Goal: Obtain resource: Obtain resource

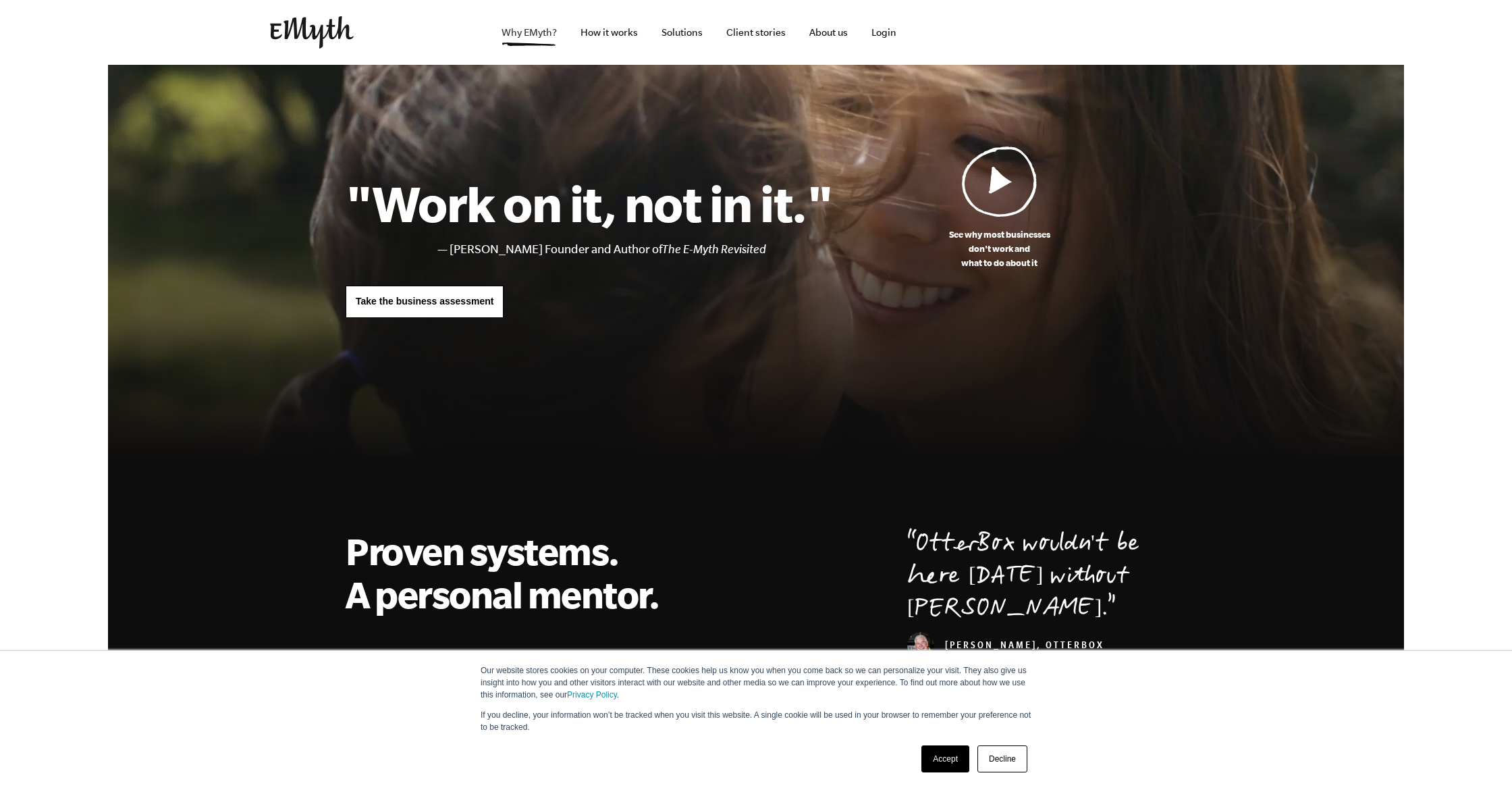
click at [521, 35] on link "Why EMyth?" at bounding box center [529, 33] width 77 height 65
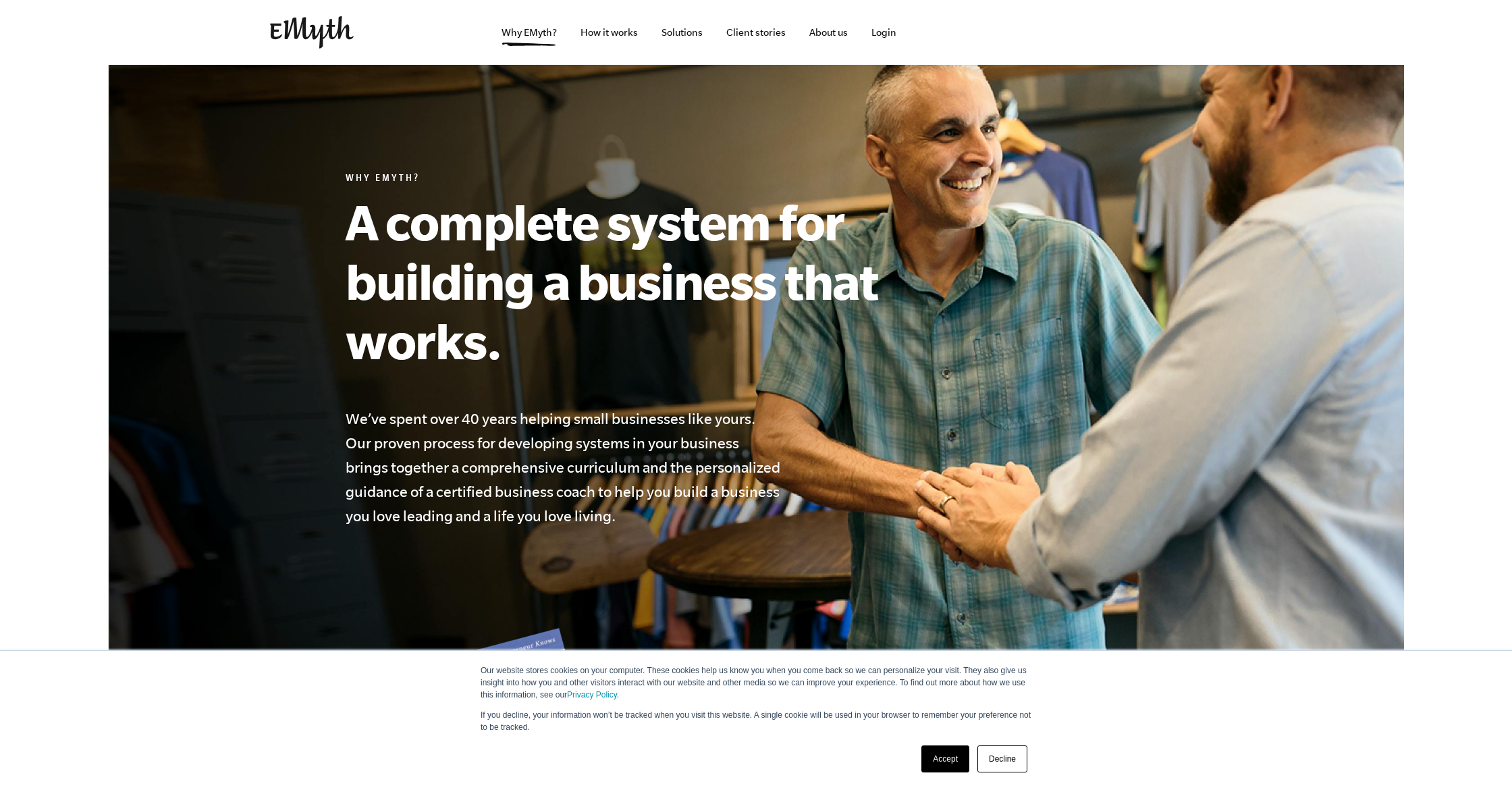
click at [948, 754] on link "Accept" at bounding box center [945, 758] width 48 height 27
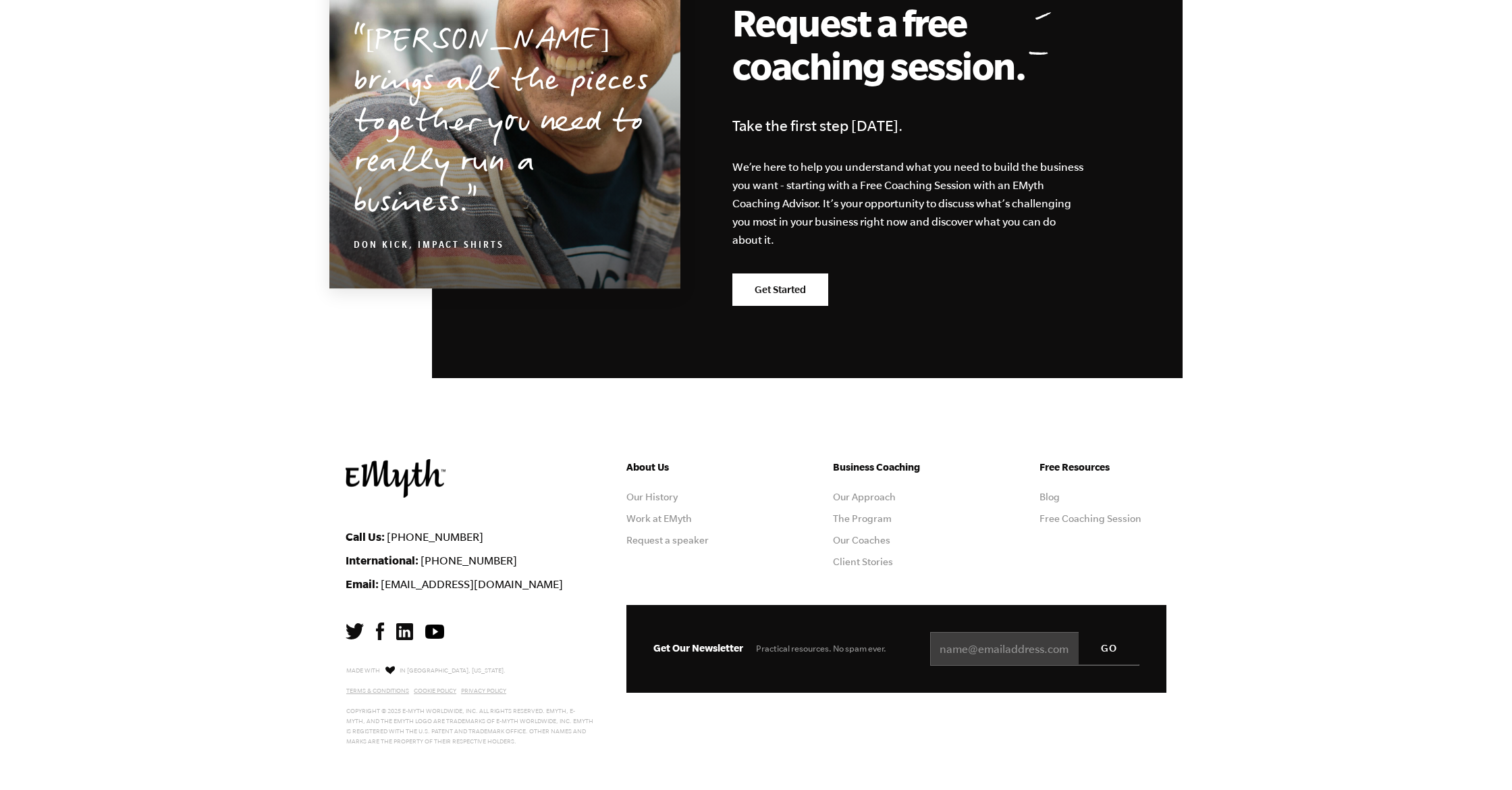
scroll to position [4068, 0]
click at [861, 521] on link "The Program" at bounding box center [862, 518] width 58 height 11
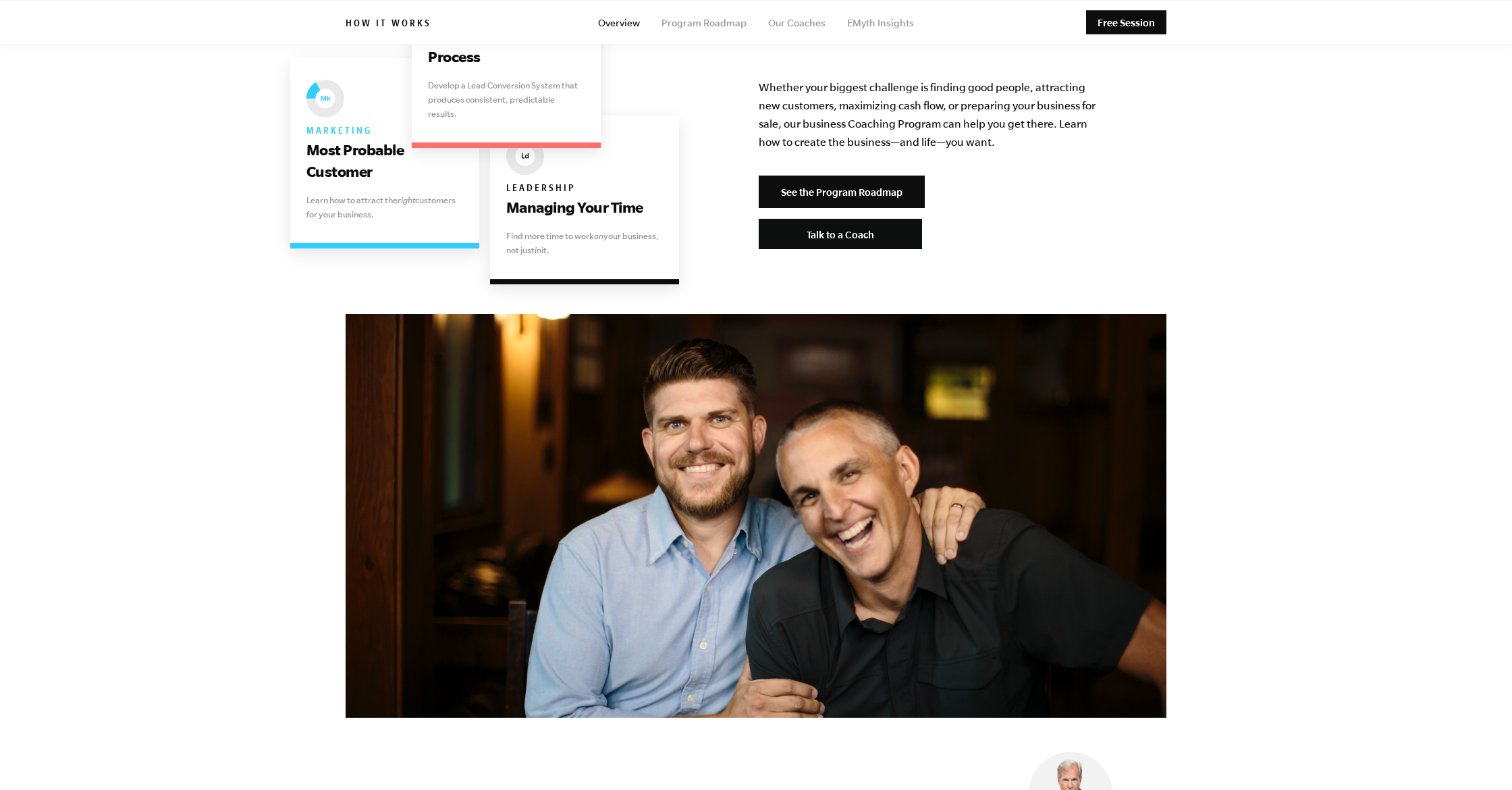
scroll to position [2714, 0]
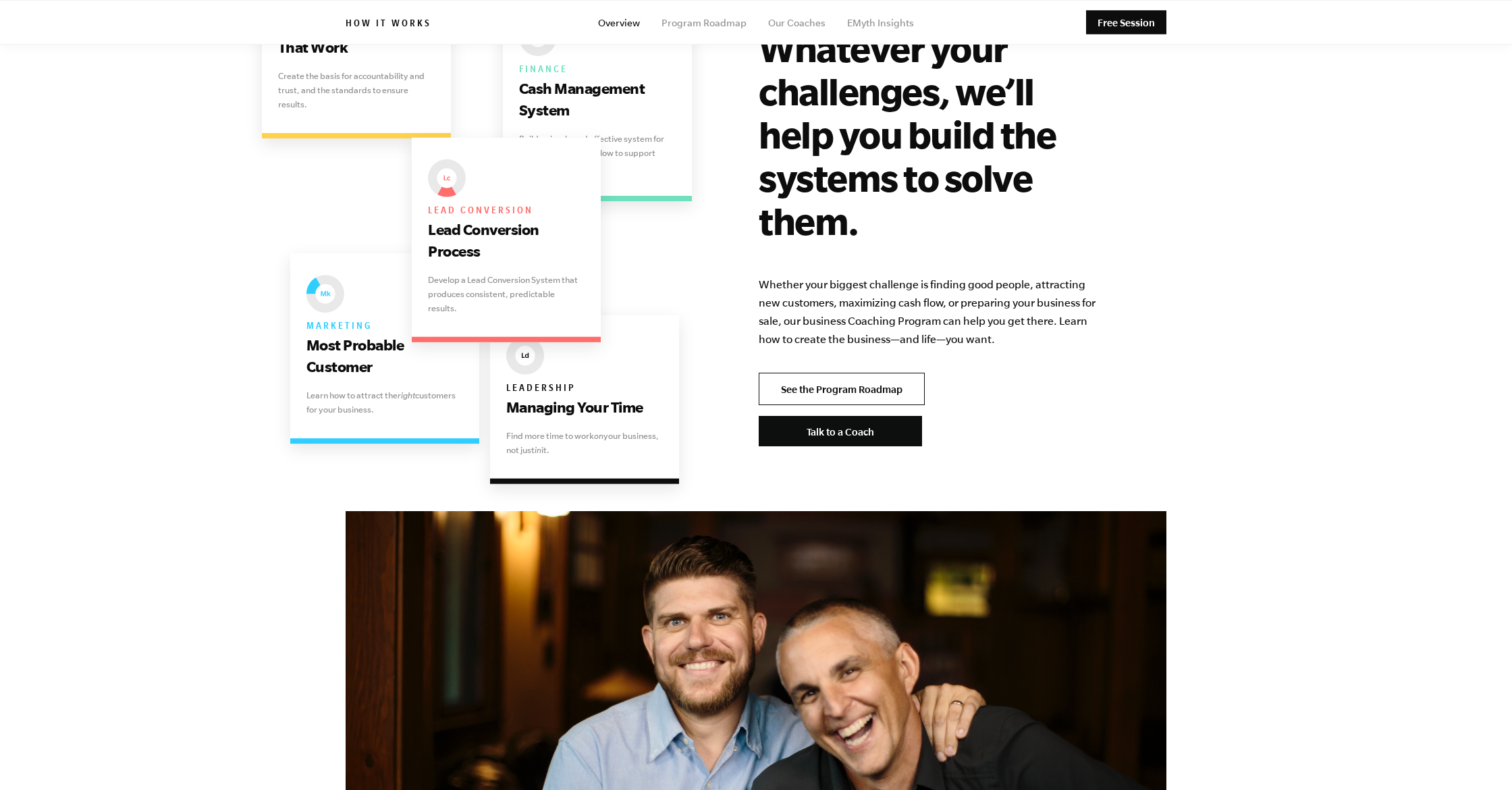
click at [862, 373] on link "See the Program Roadmap" at bounding box center [841, 389] width 166 height 33
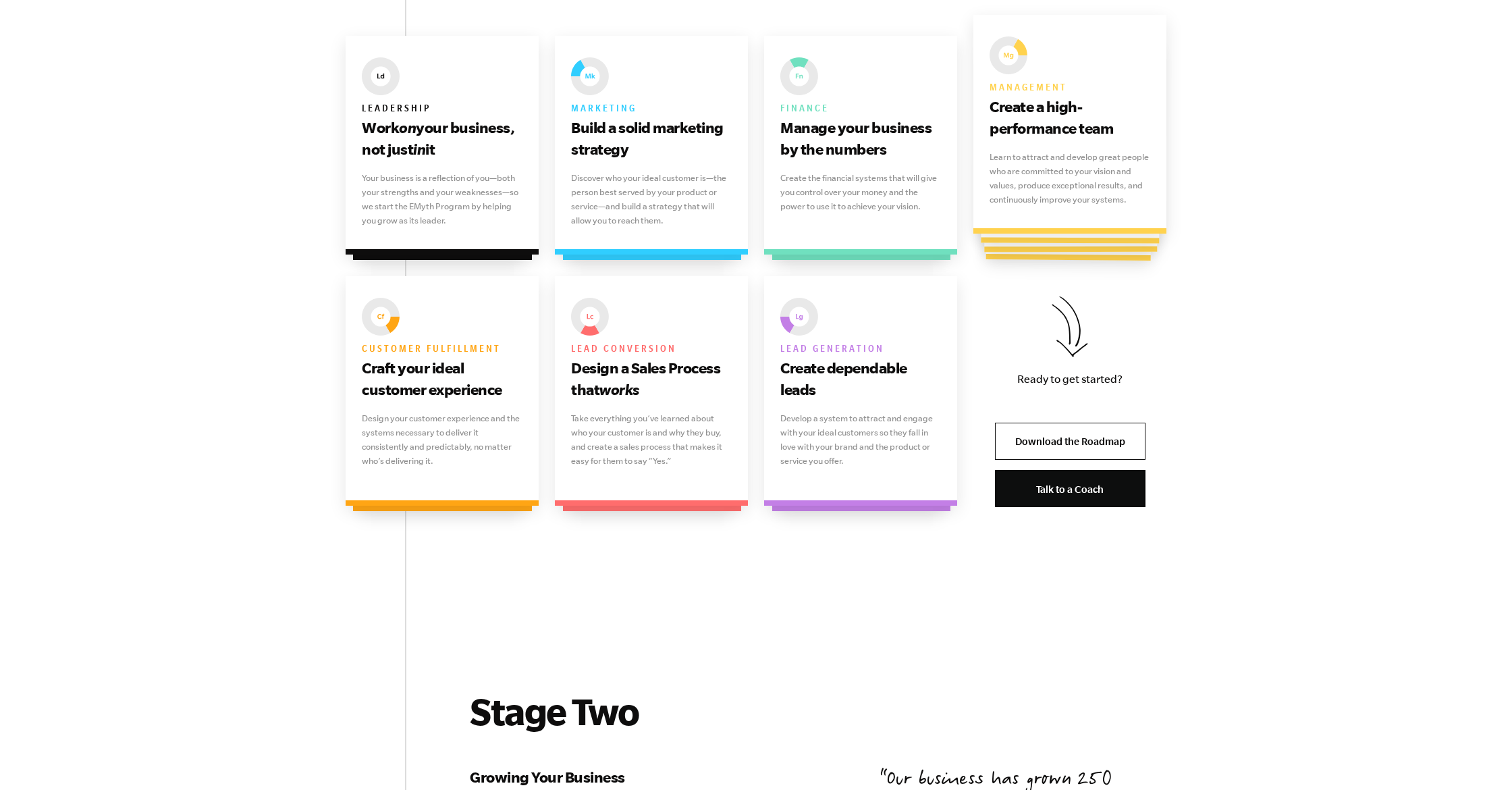
scroll to position [899, 0]
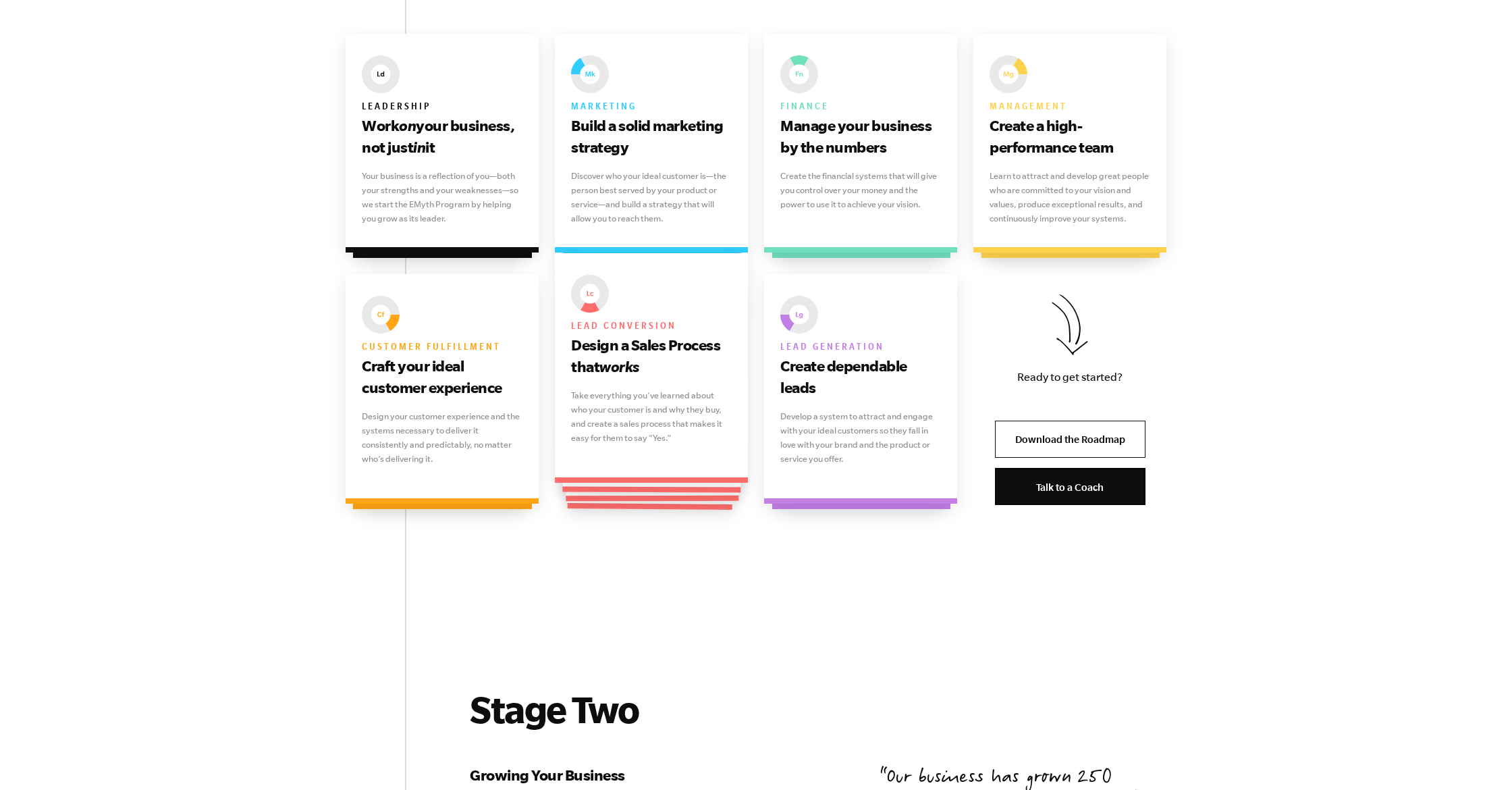
click at [662, 416] on p "Take everything you’ve learned about who your customer is and why they buy, and…" at bounding box center [651, 416] width 161 height 57
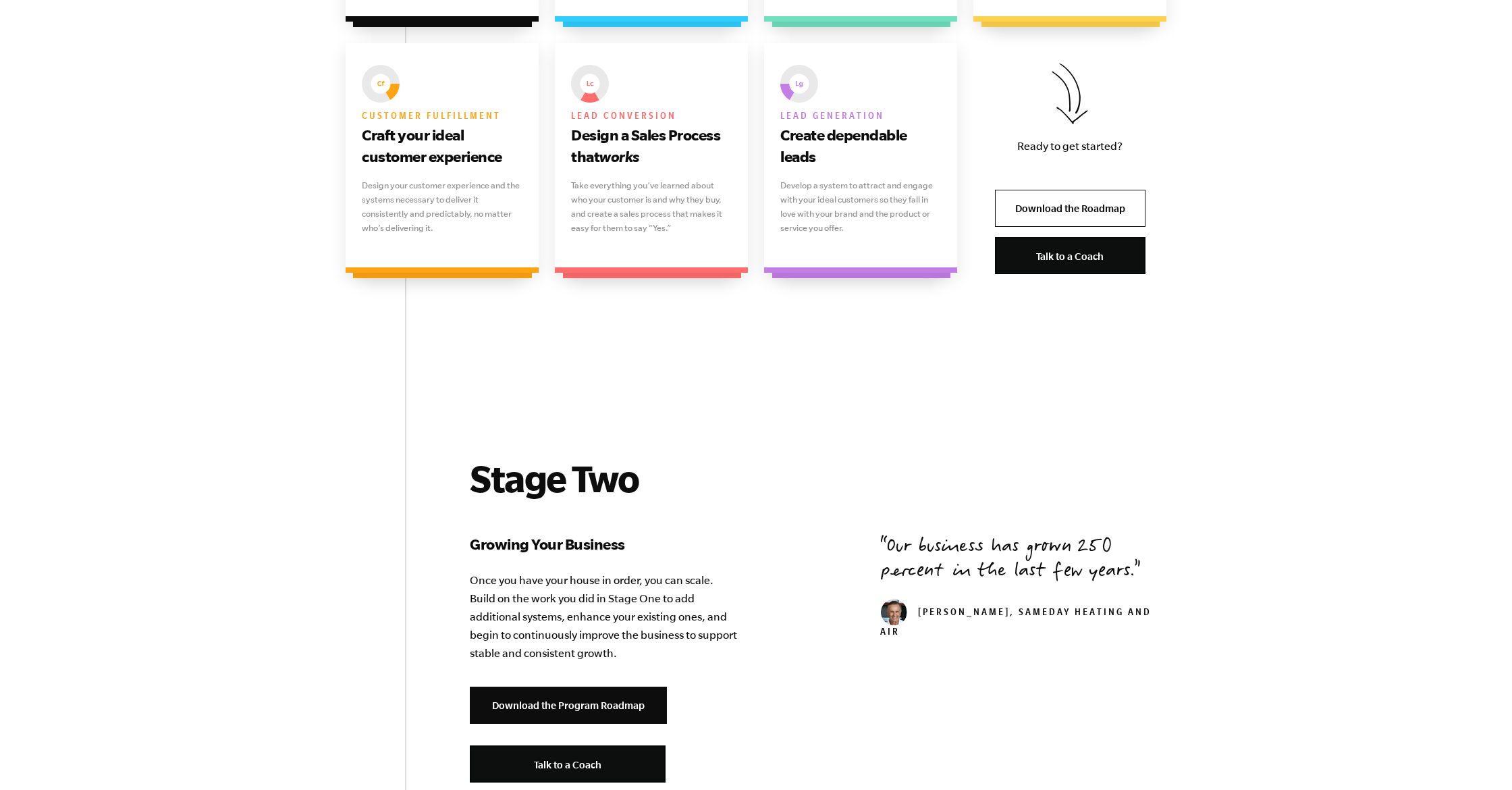
scroll to position [1017, 0]
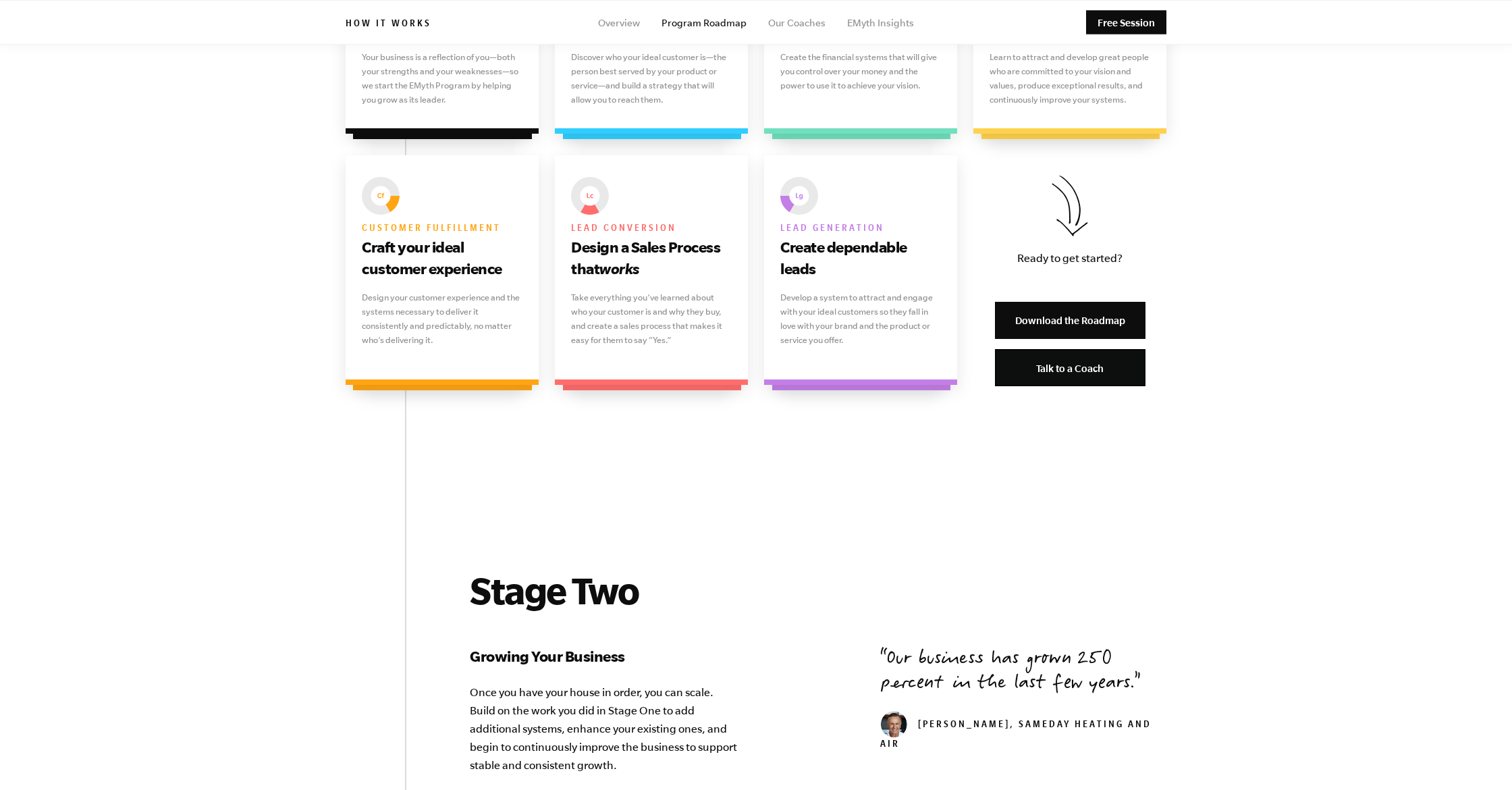
click at [1065, 323] on link "Download the Roadmap" at bounding box center [1069, 320] width 151 height 37
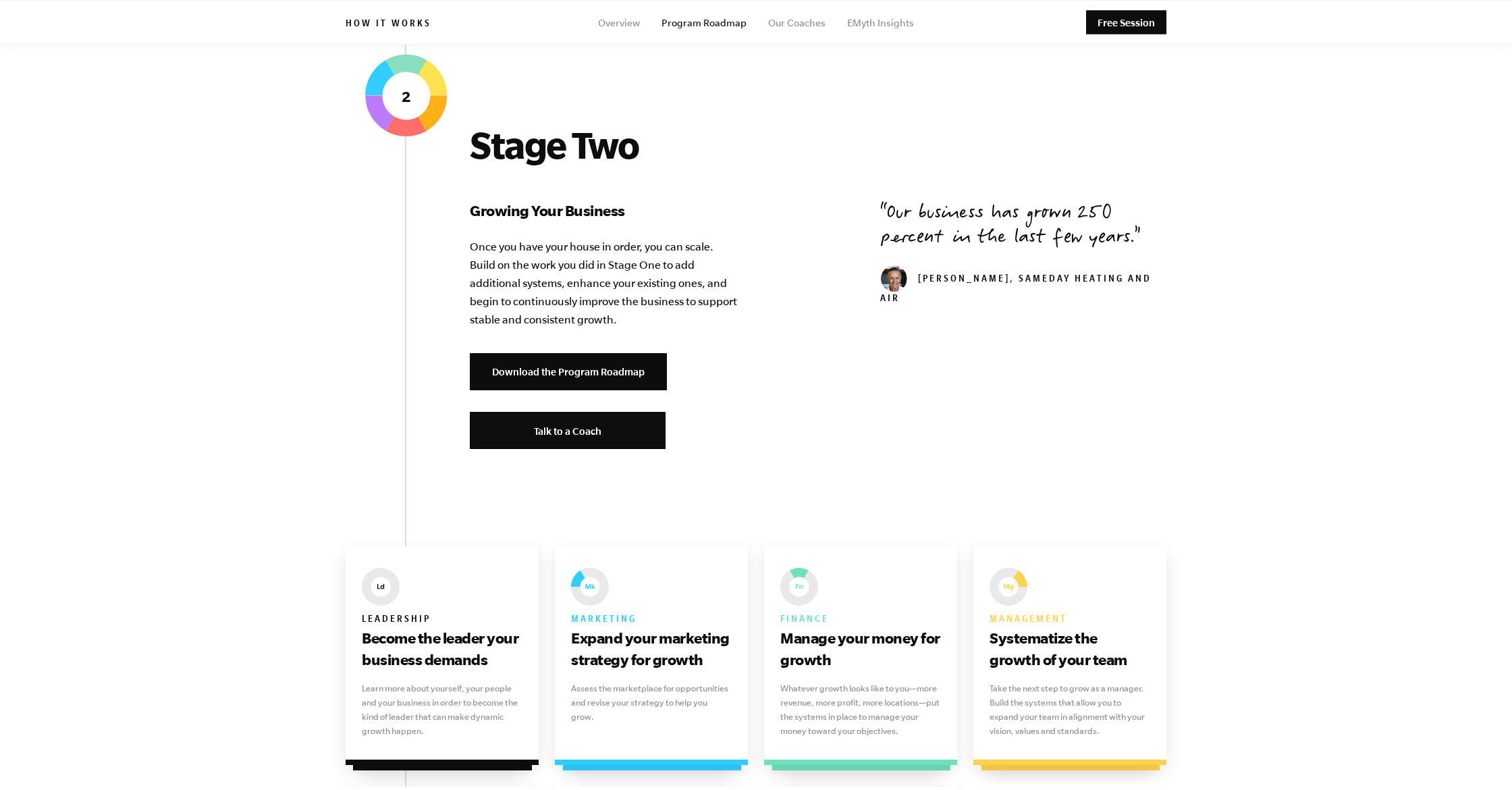
scroll to position [1504, 0]
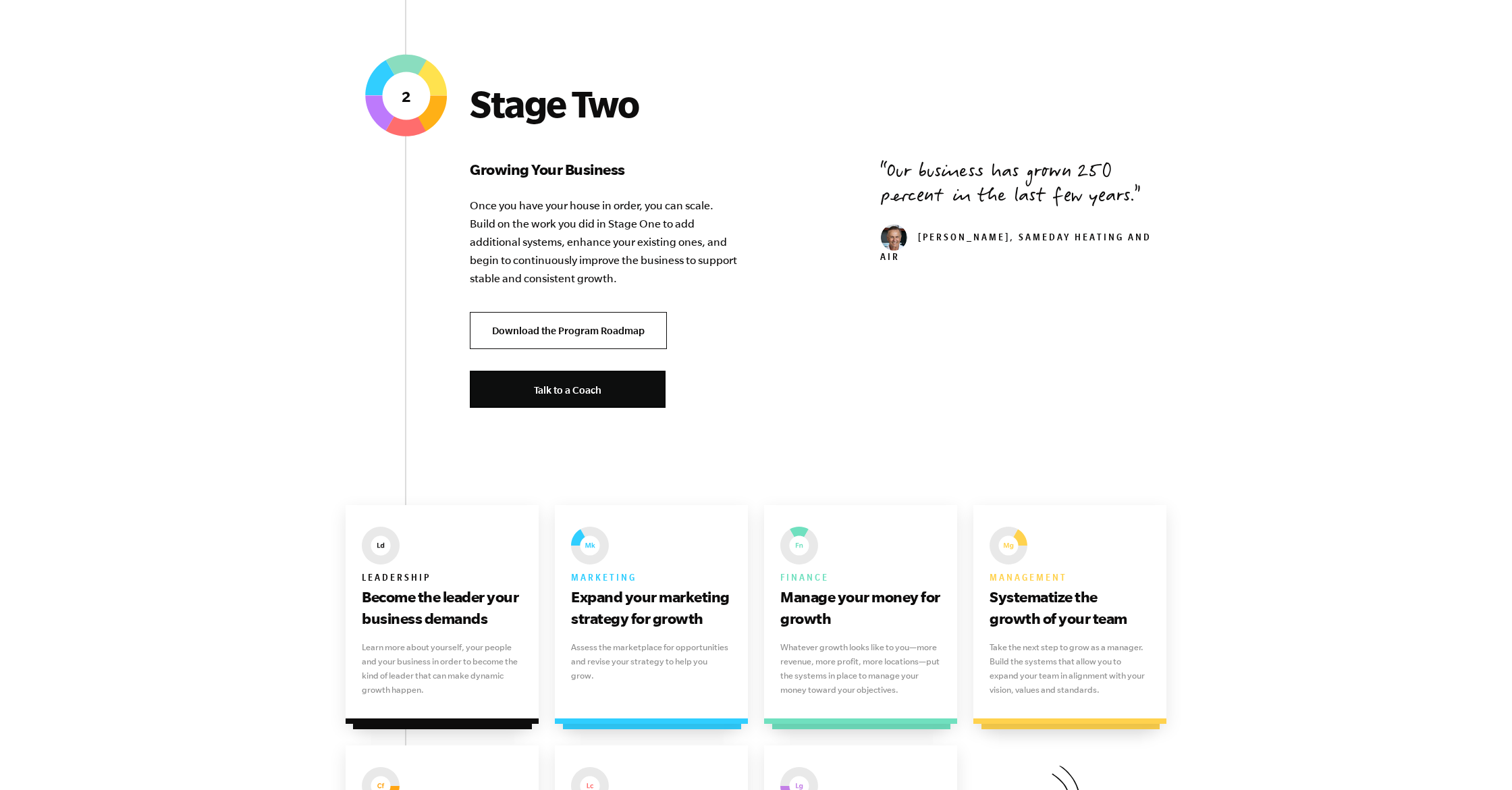
click at [585, 329] on link "Download the Program Roadmap" at bounding box center [569, 330] width 198 height 37
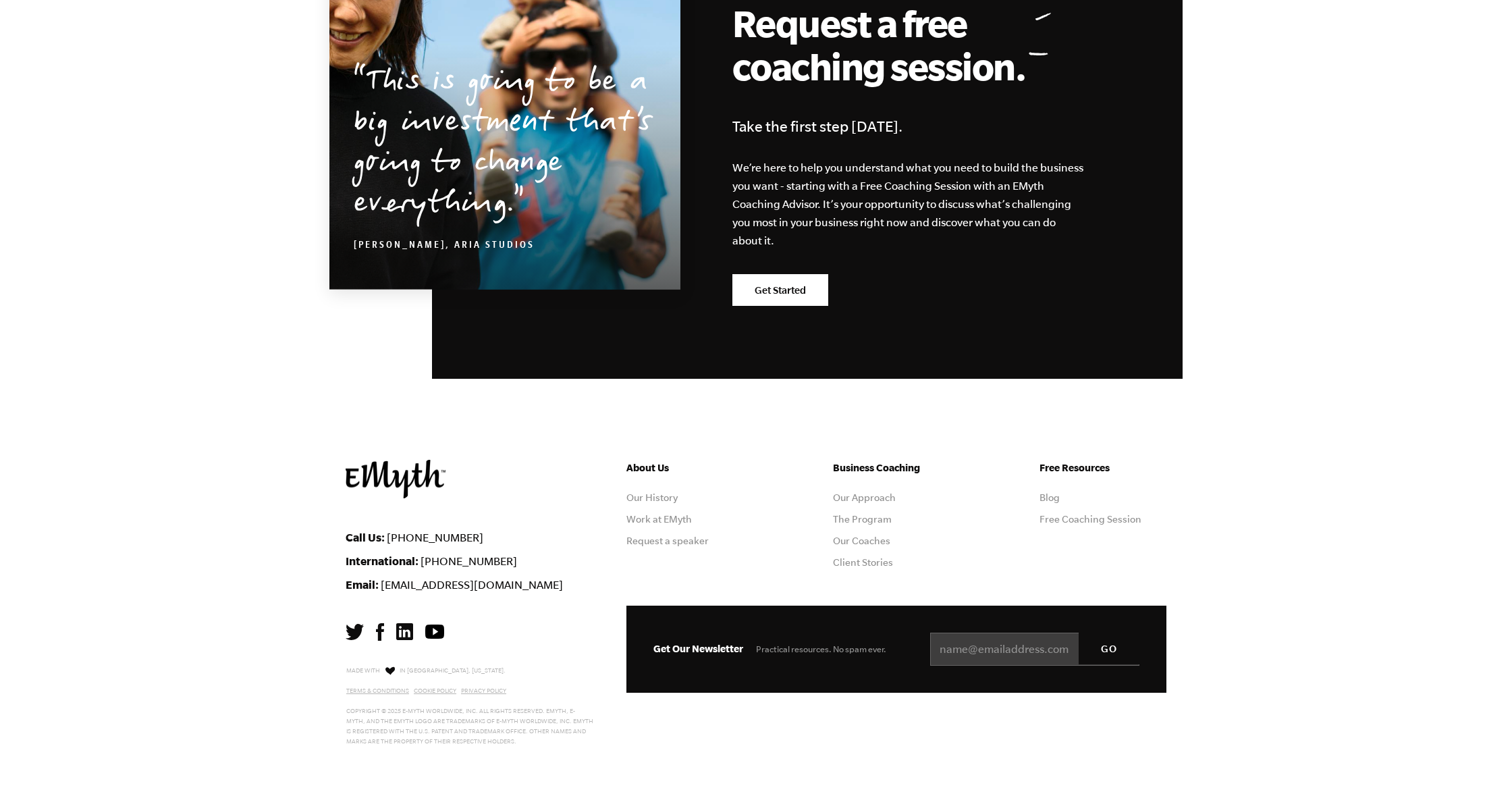
scroll to position [3636, 0]
click at [801, 301] on link "Get Started" at bounding box center [780, 290] width 96 height 33
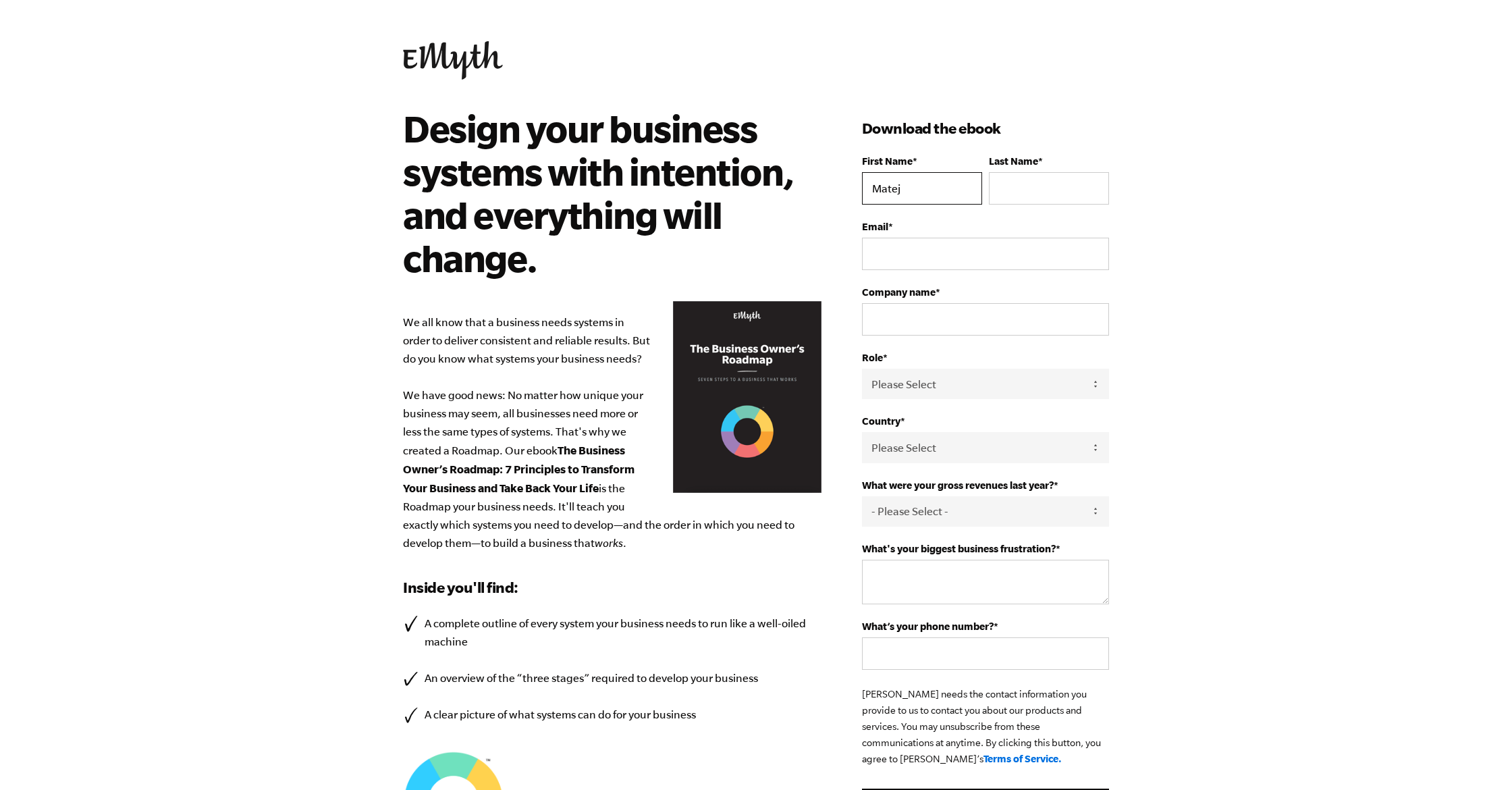
type input "Matej"
type input "[PERSON_NAME]"
type input "[EMAIL_ADDRESS][DOMAIN_NAME]"
type input "mercatores"
select select "Partner / Co-Owner"
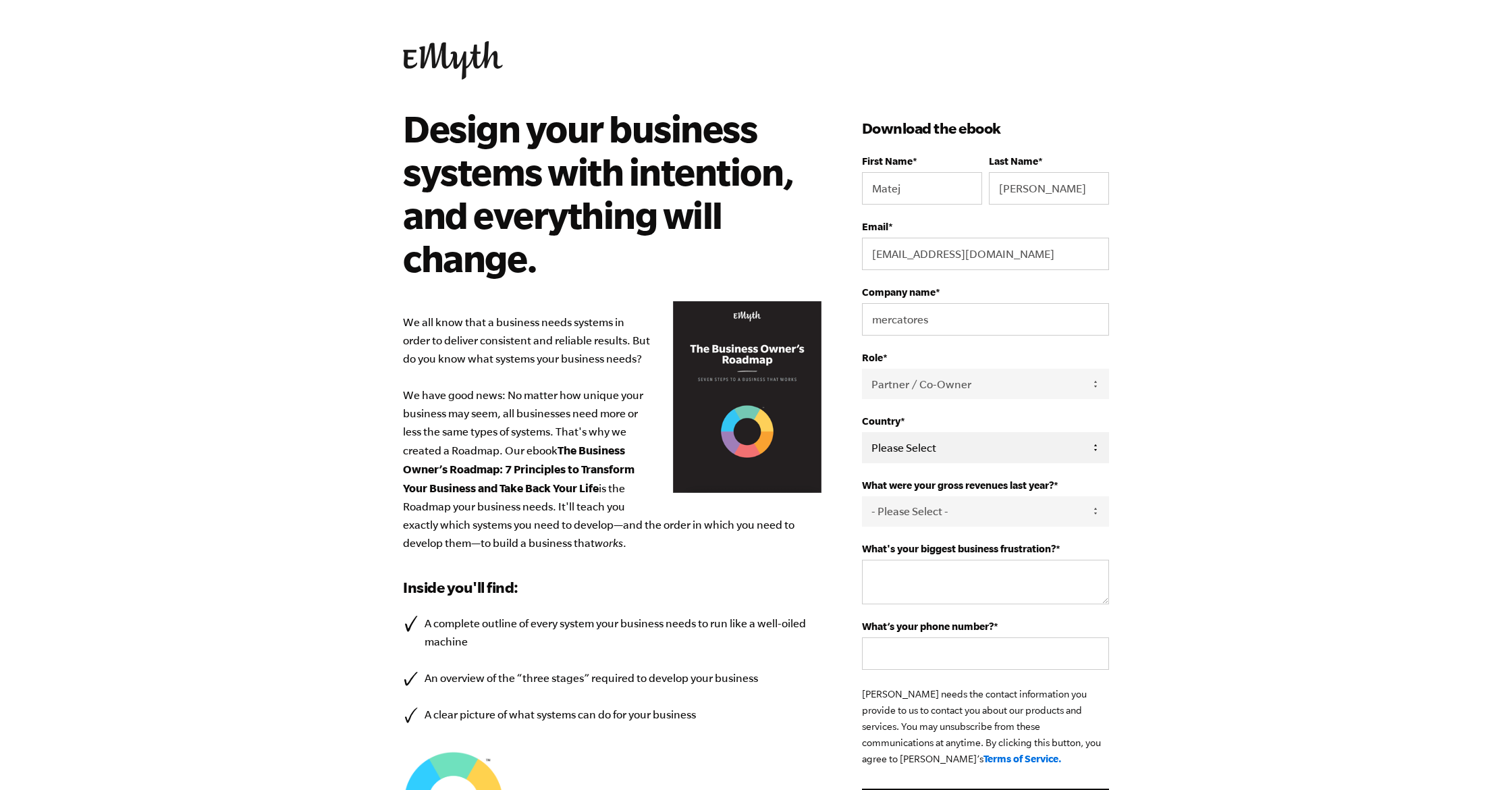
select select "Slovakia"
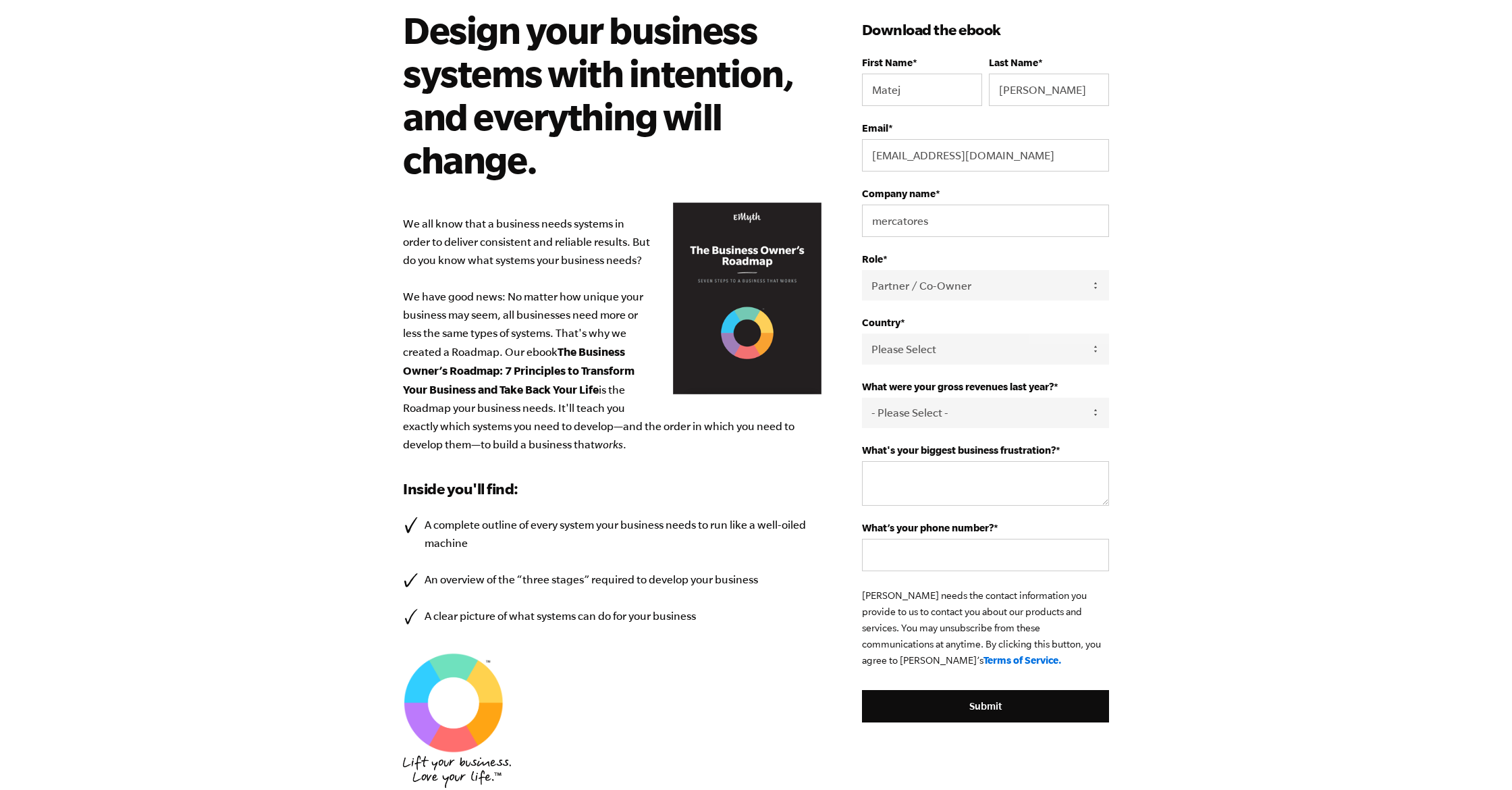
scroll to position [103, 0]
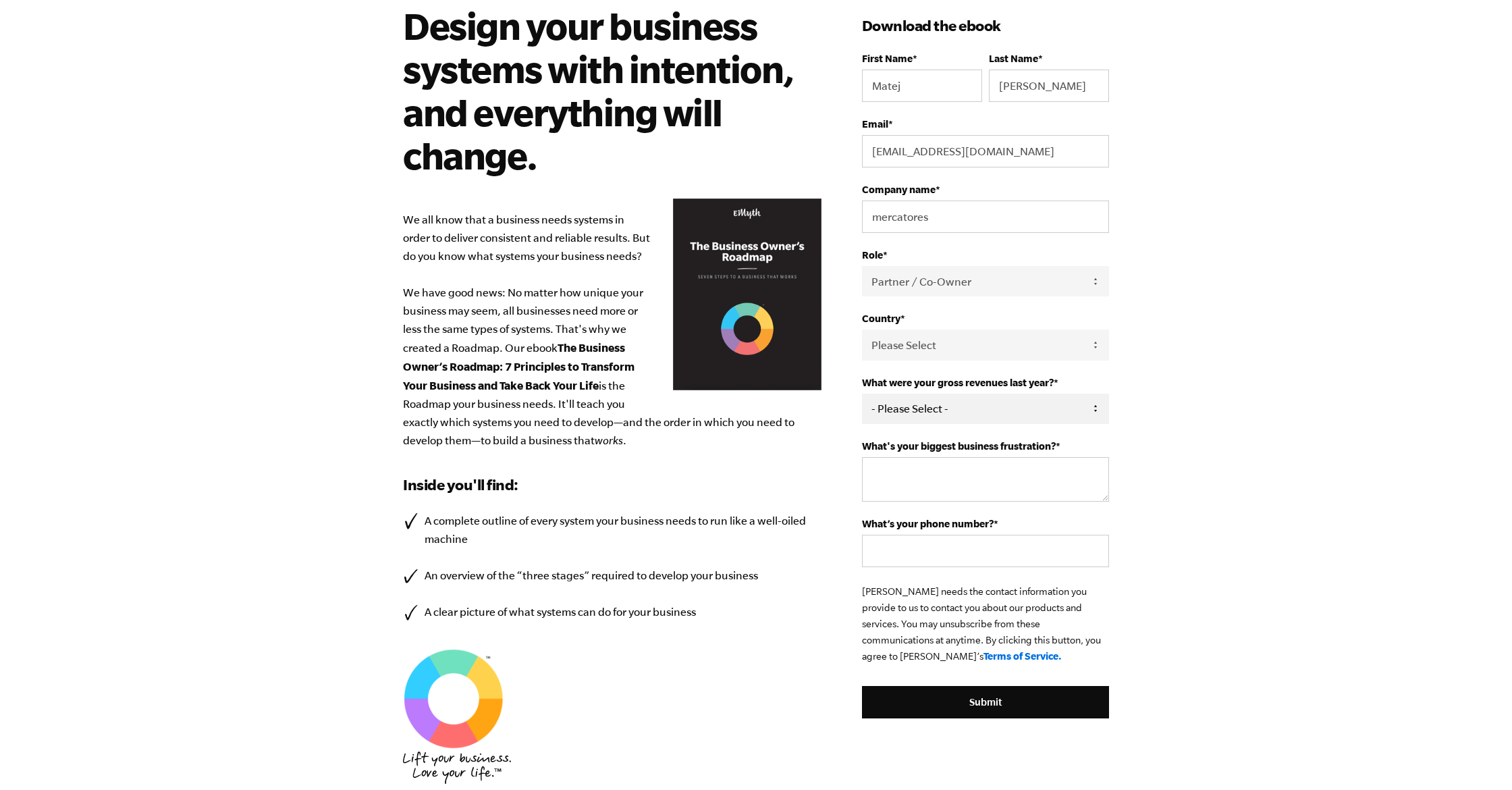
select select "276-500K"
drag, startPoint x: 1058, startPoint y: 448, endPoint x: 864, endPoint y: 449, distance: 194.0
click at [864, 449] on label "What's your biggest business frustration? *" at bounding box center [986, 446] width 247 height 12
click at [864, 457] on textarea "What's your biggest business frustration? *" at bounding box center [986, 479] width 247 height 44
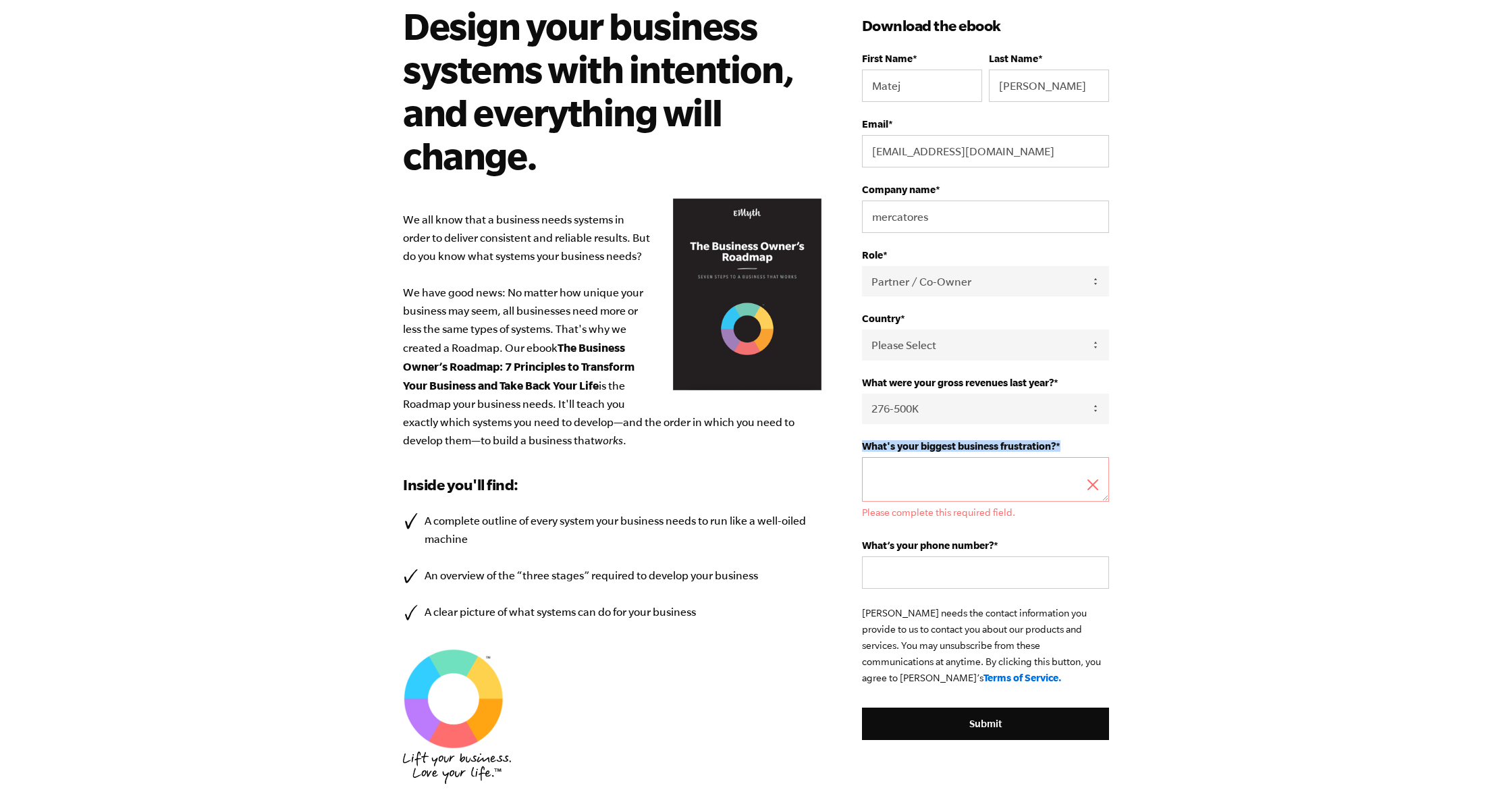
drag, startPoint x: 1061, startPoint y: 448, endPoint x: 864, endPoint y: 448, distance: 197.0
click at [864, 448] on label "What's your biggest business frustration? *" at bounding box center [986, 446] width 247 height 12
click at [864, 457] on textarea "What's your biggest business frustration? *" at bounding box center [986, 479] width 247 height 44
drag, startPoint x: 1060, startPoint y: 384, endPoint x: 901, endPoint y: 388, distance: 159.1
click at [901, 388] on div "What were your gross revenues last year? * - Please Select - 0-75K 76-150K 151-…" at bounding box center [986, 400] width 247 height 47
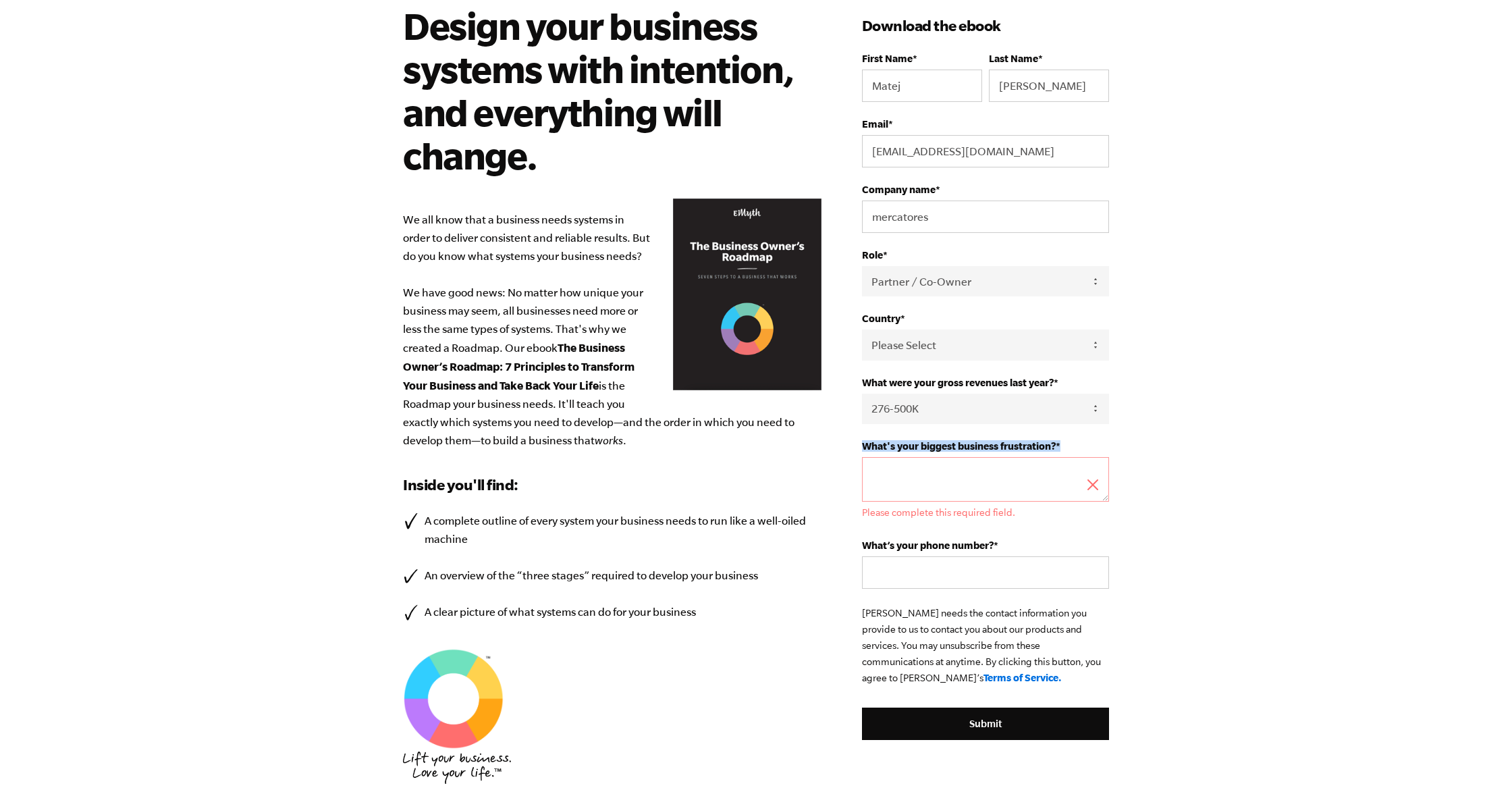
drag, startPoint x: 1060, startPoint y: 443, endPoint x: 862, endPoint y: 448, distance: 198.1
click at [862, 448] on label "What's your biggest business frustration? *" at bounding box center [986, 446] width 247 height 12
click at [862, 457] on textarea "What's your biggest business frustration? *" at bounding box center [986, 479] width 247 height 44
drag, startPoint x: 867, startPoint y: 448, endPoint x: 953, endPoint y: 444, distance: 86.1
click at [962, 444] on span "What's your biggest business frustration?" at bounding box center [959, 446] width 194 height 12
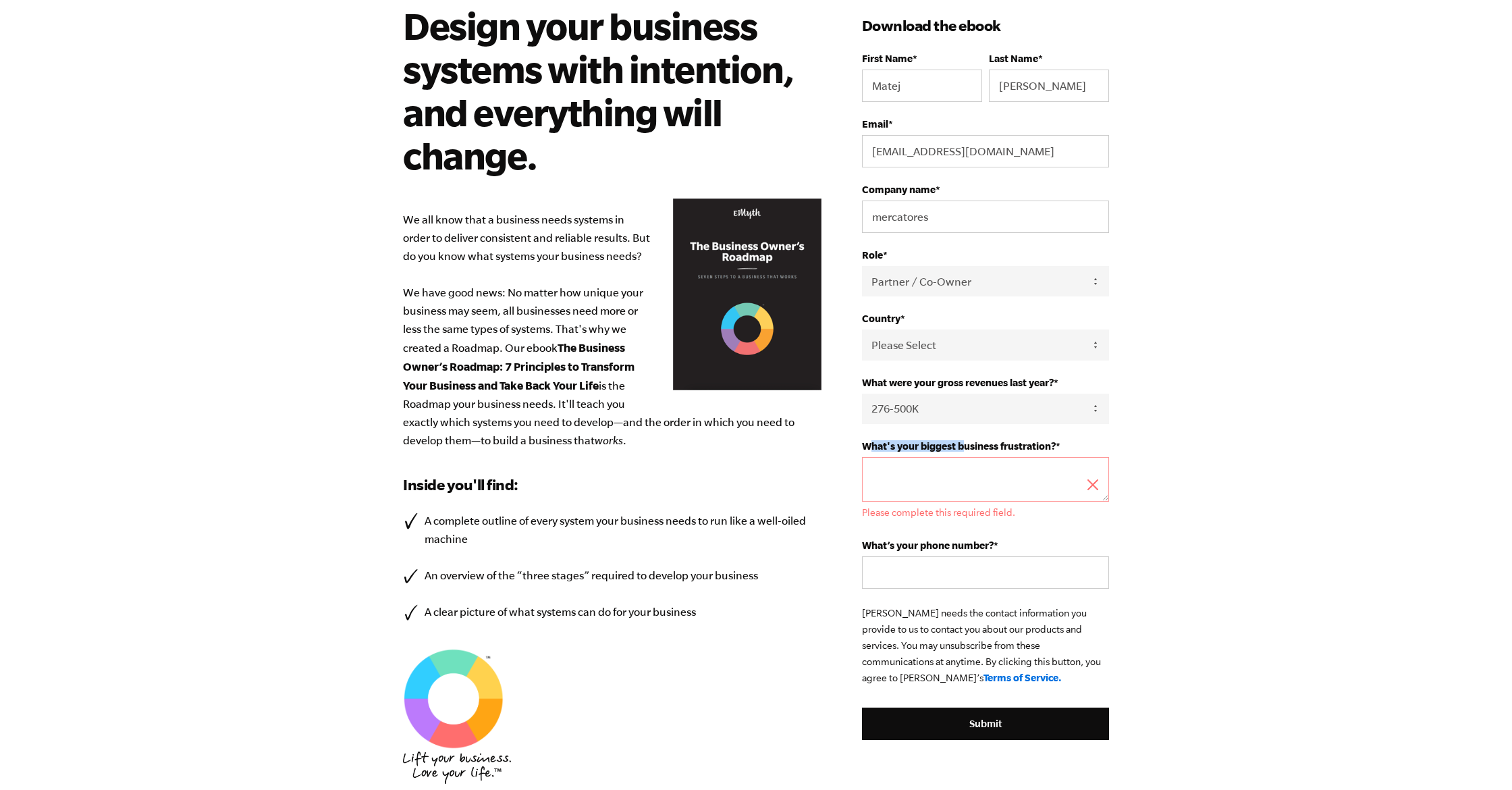
click at [962, 457] on textarea "What's your biggest business frustration? *" at bounding box center [986, 479] width 247 height 44
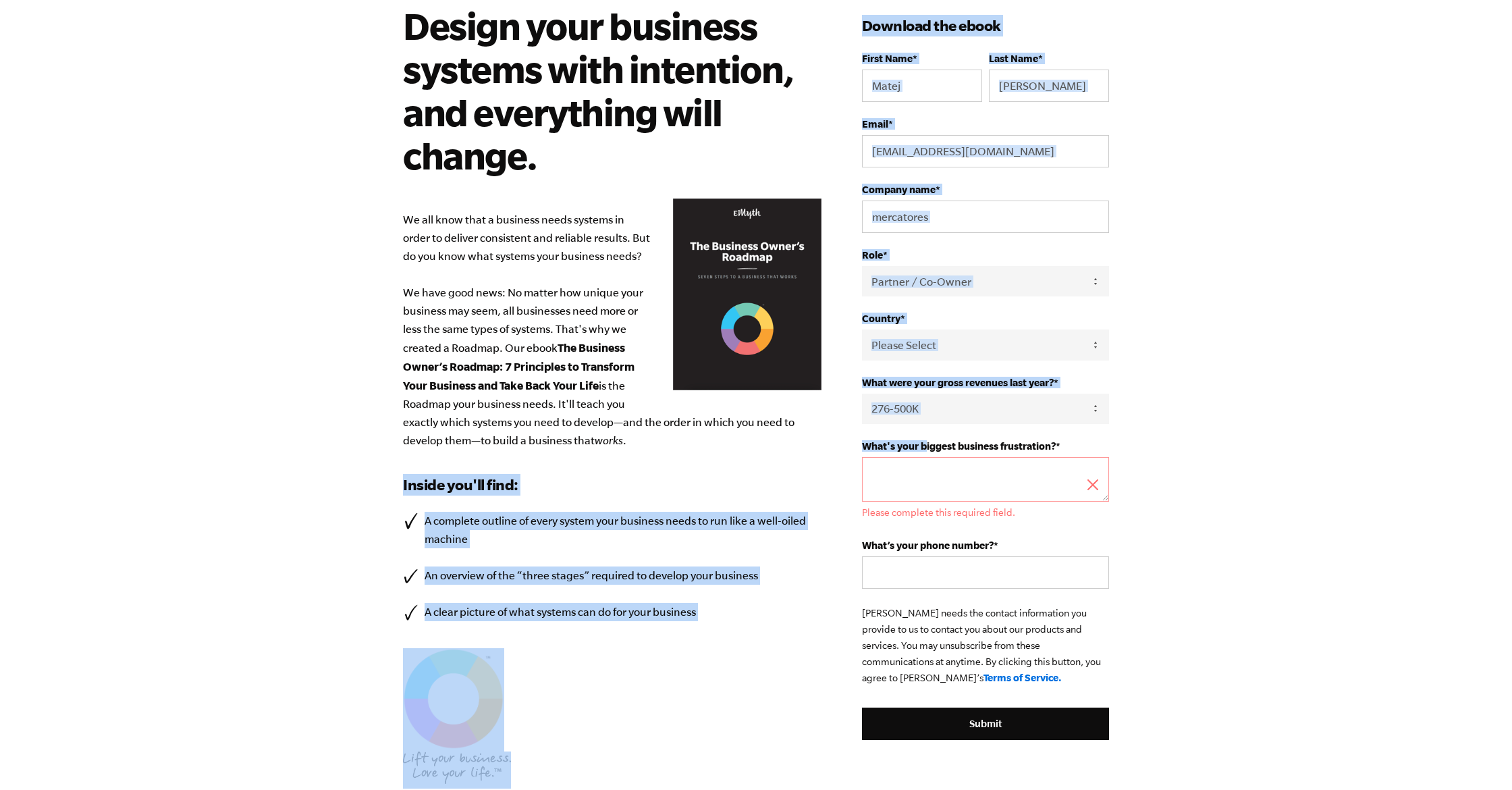
drag, startPoint x: 860, startPoint y: 447, endPoint x: 925, endPoint y: 447, distance: 65.0
click at [925, 447] on div "Design your business systems with intention, and everything will change. We all…" at bounding box center [756, 431] width 738 height 855
click at [1078, 436] on fieldset "What were your gross revenues last year? * - Please Select - 0-75K 76-150K 151-…" at bounding box center [986, 408] width 247 height 63
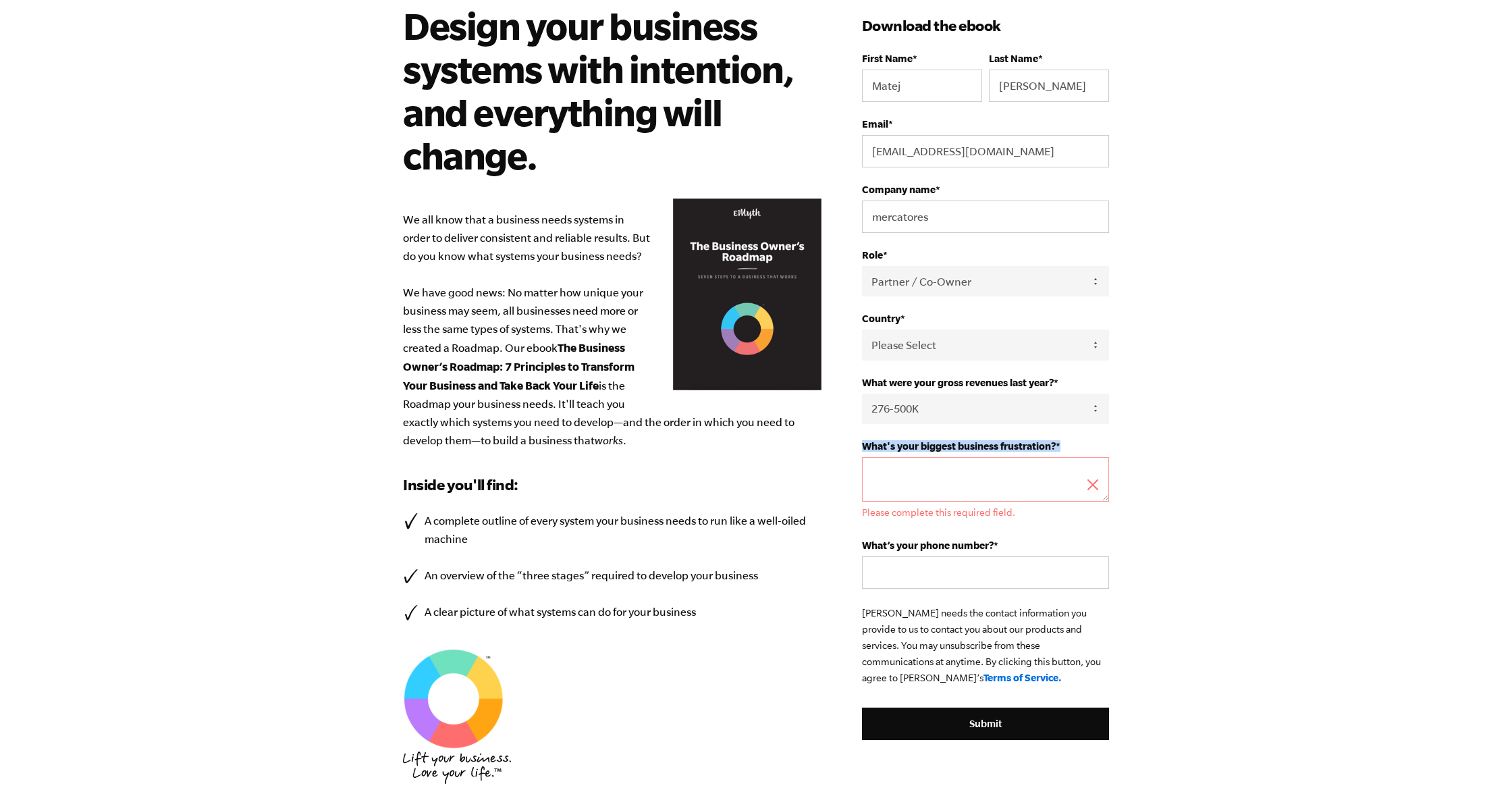
copy label "What's your biggest business frustration? *"
drag, startPoint x: 1069, startPoint y: 446, endPoint x: 863, endPoint y: 449, distance: 206.0
click at [863, 449] on label "What's your biggest business frustration? *" at bounding box center [986, 446] width 247 height 12
click at [863, 457] on textarea "What's your biggest business frustration? *" at bounding box center [986, 479] width 247 height 44
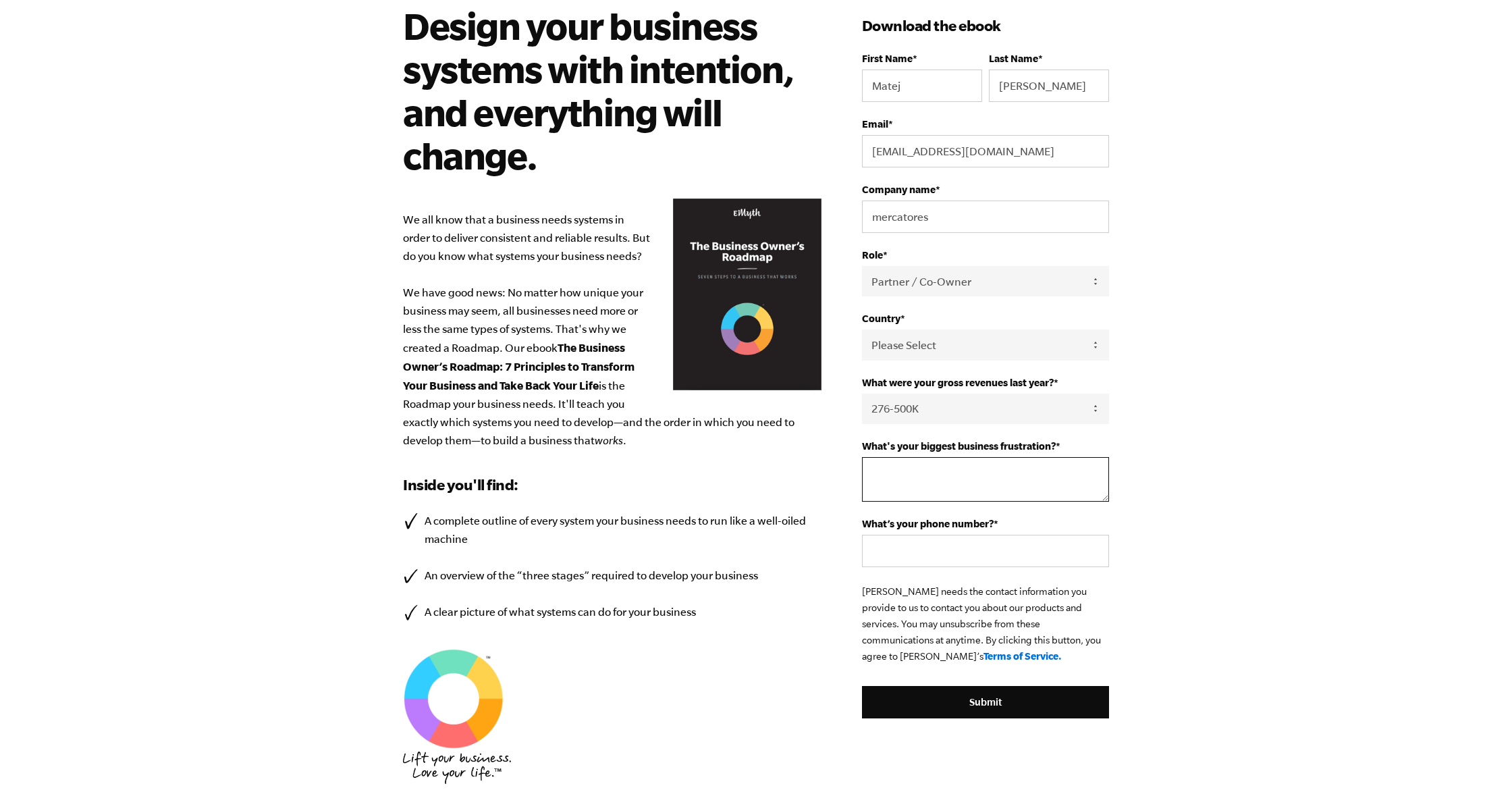
paste textarea "that entrepreneurs have a set direction of looking only forward"
type textarea "that entrepreneurs have a set direction of looking only forward"
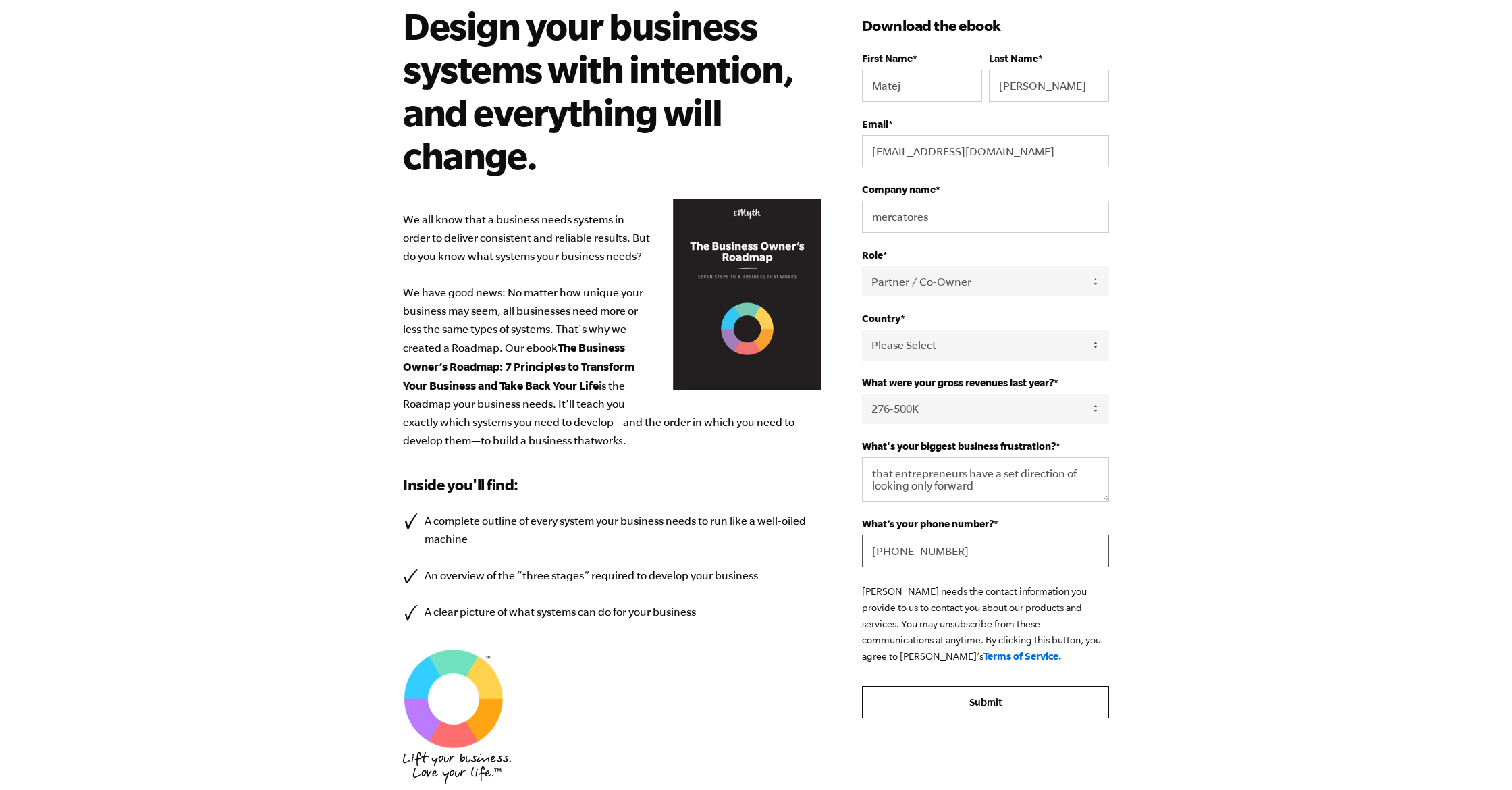
type input "+421905600098"
click at [979, 709] on input "Submit" at bounding box center [986, 702] width 247 height 33
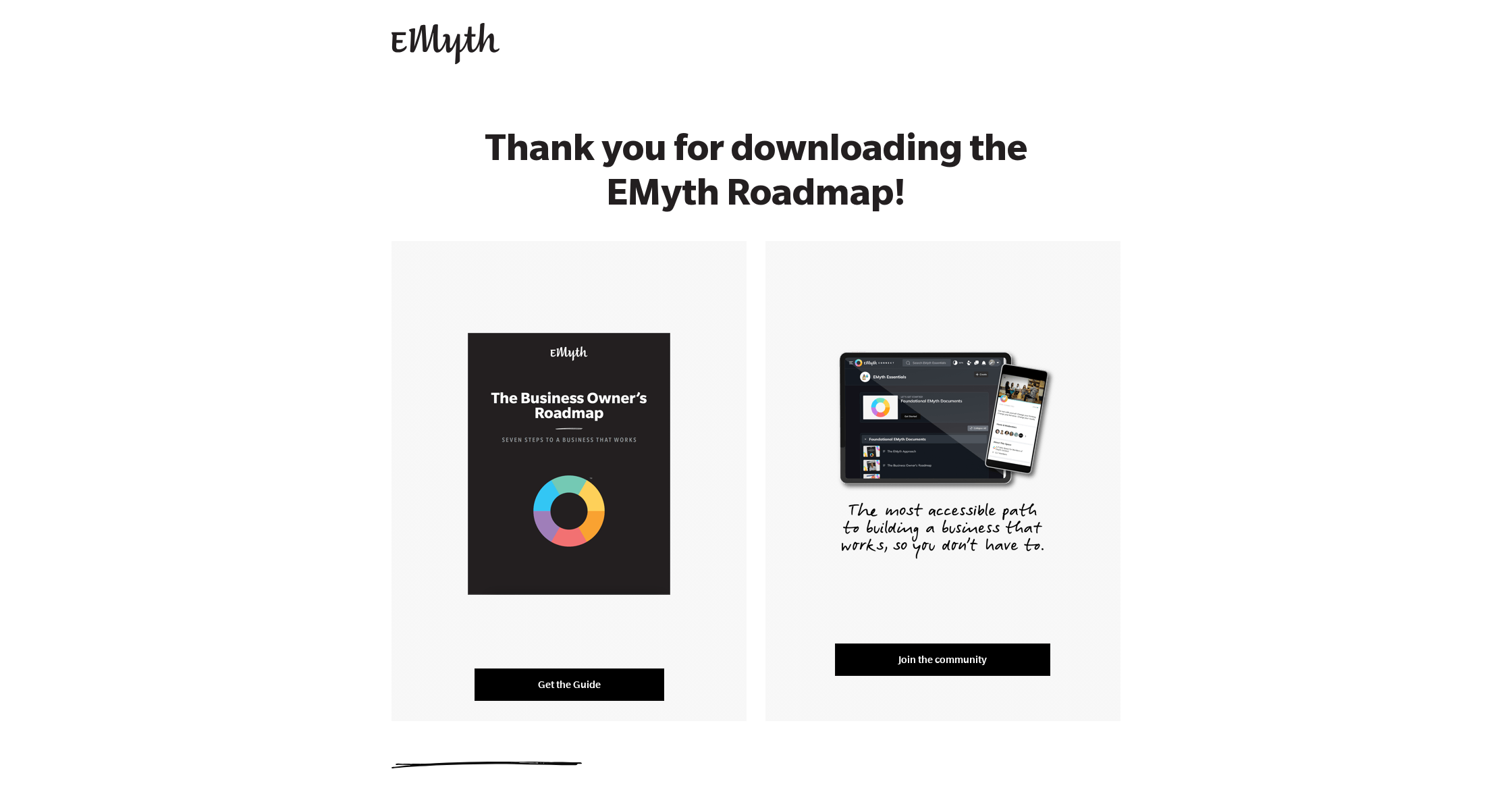
click at [599, 683] on link "Get the Guide" at bounding box center [570, 685] width 190 height 33
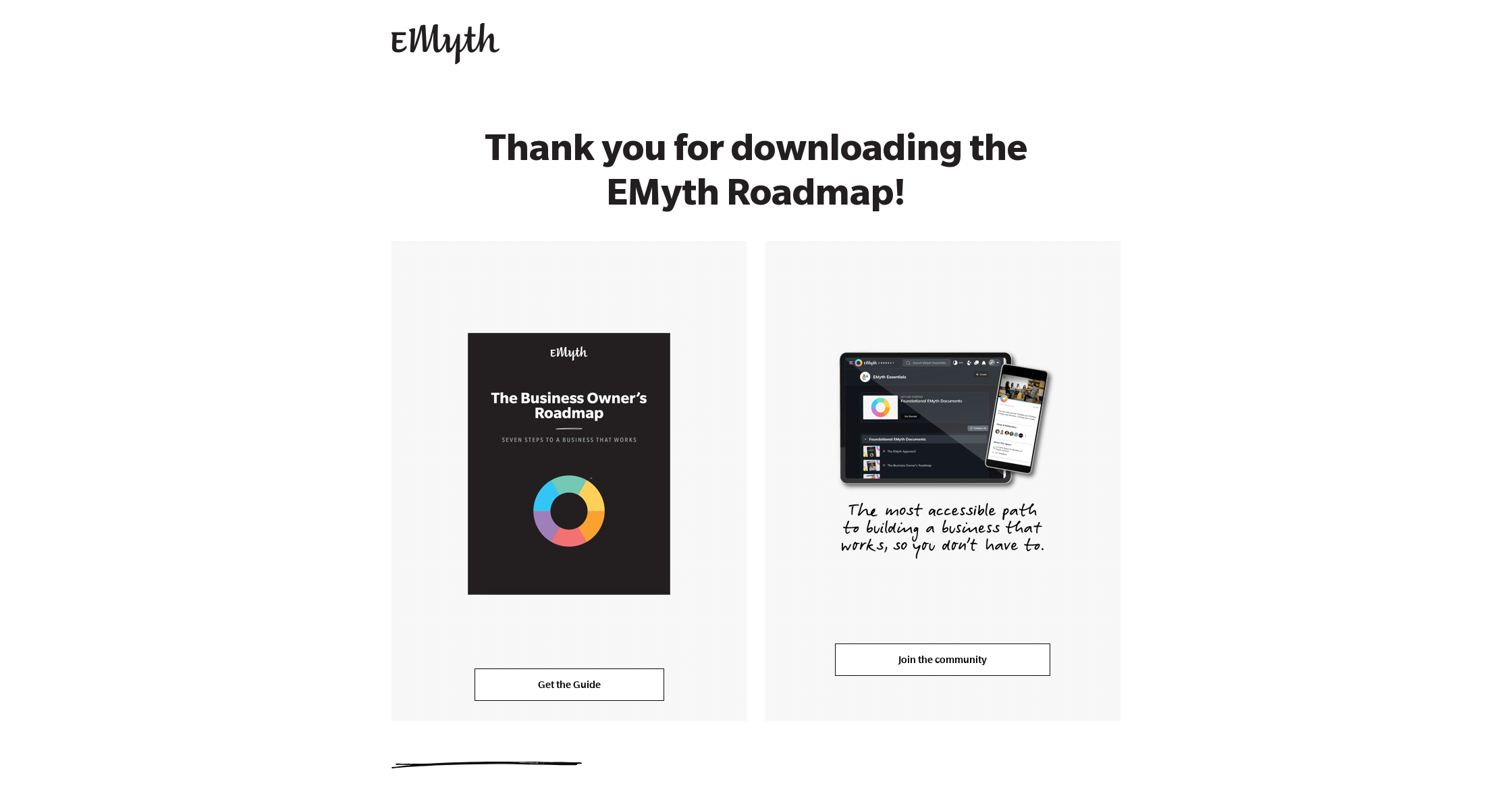
click at [931, 657] on link "Join the community" at bounding box center [942, 660] width 216 height 33
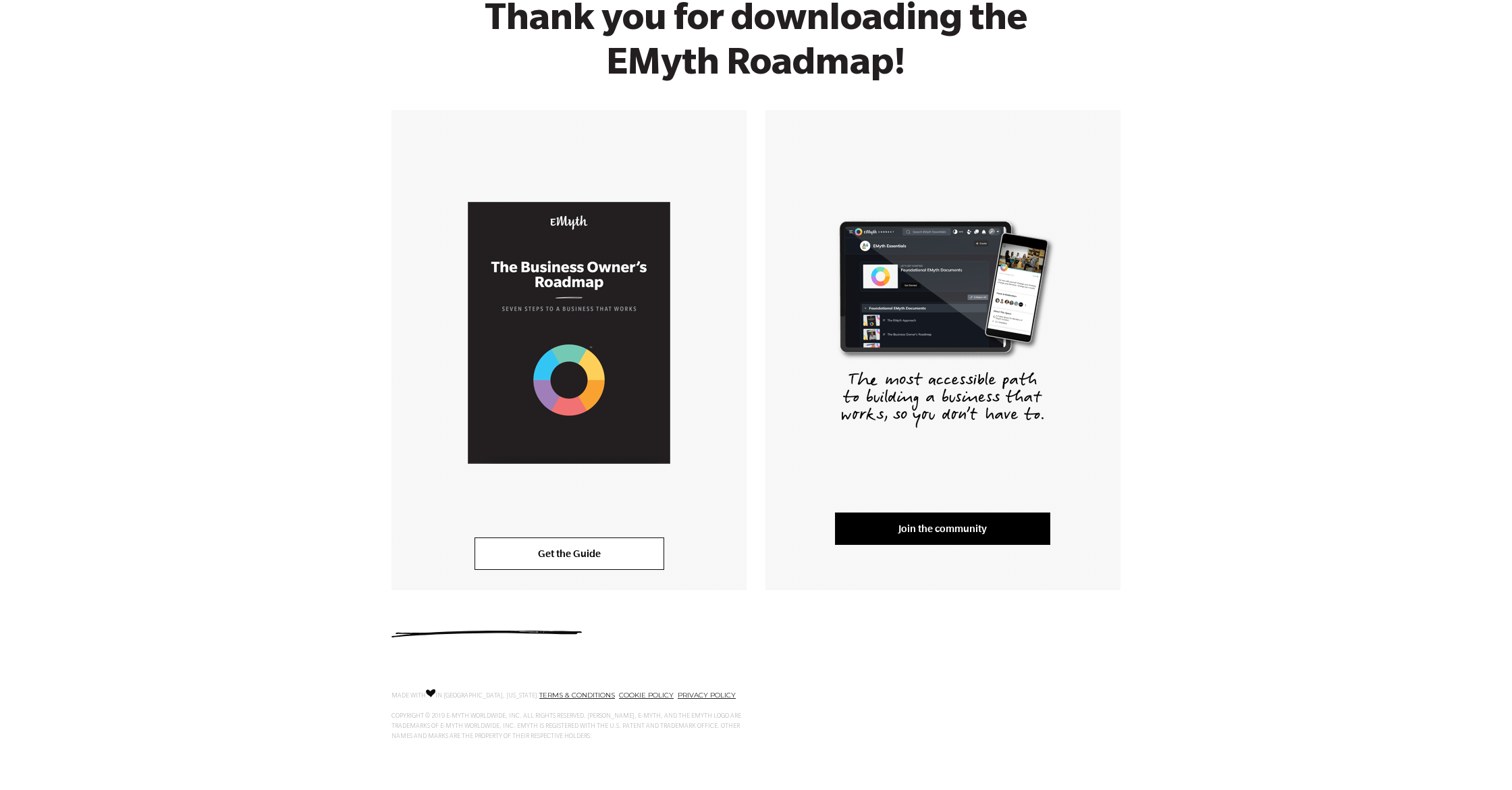
scroll to position [130, 0]
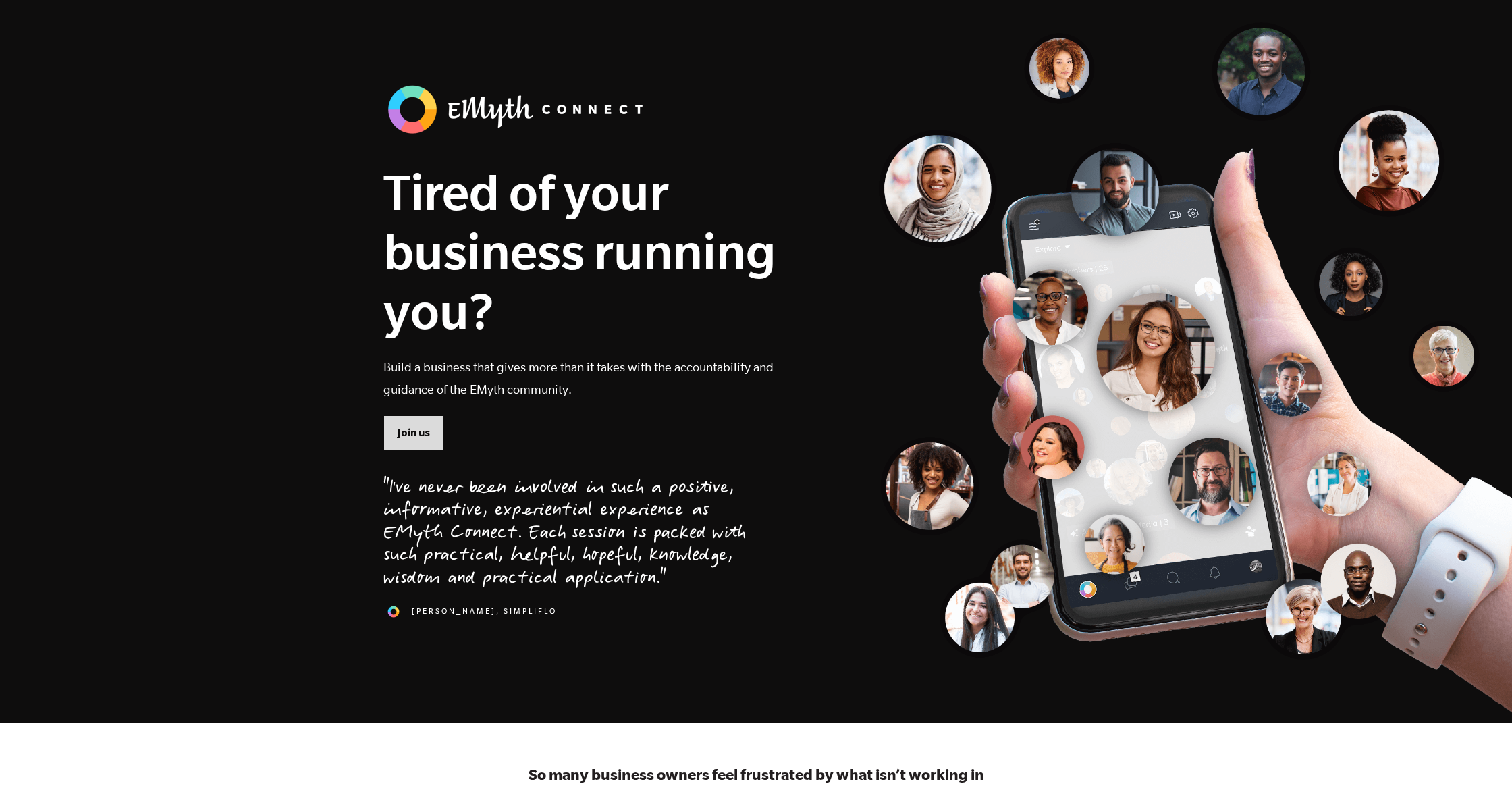
click at [424, 426] on span "Join us" at bounding box center [414, 431] width 33 height 14
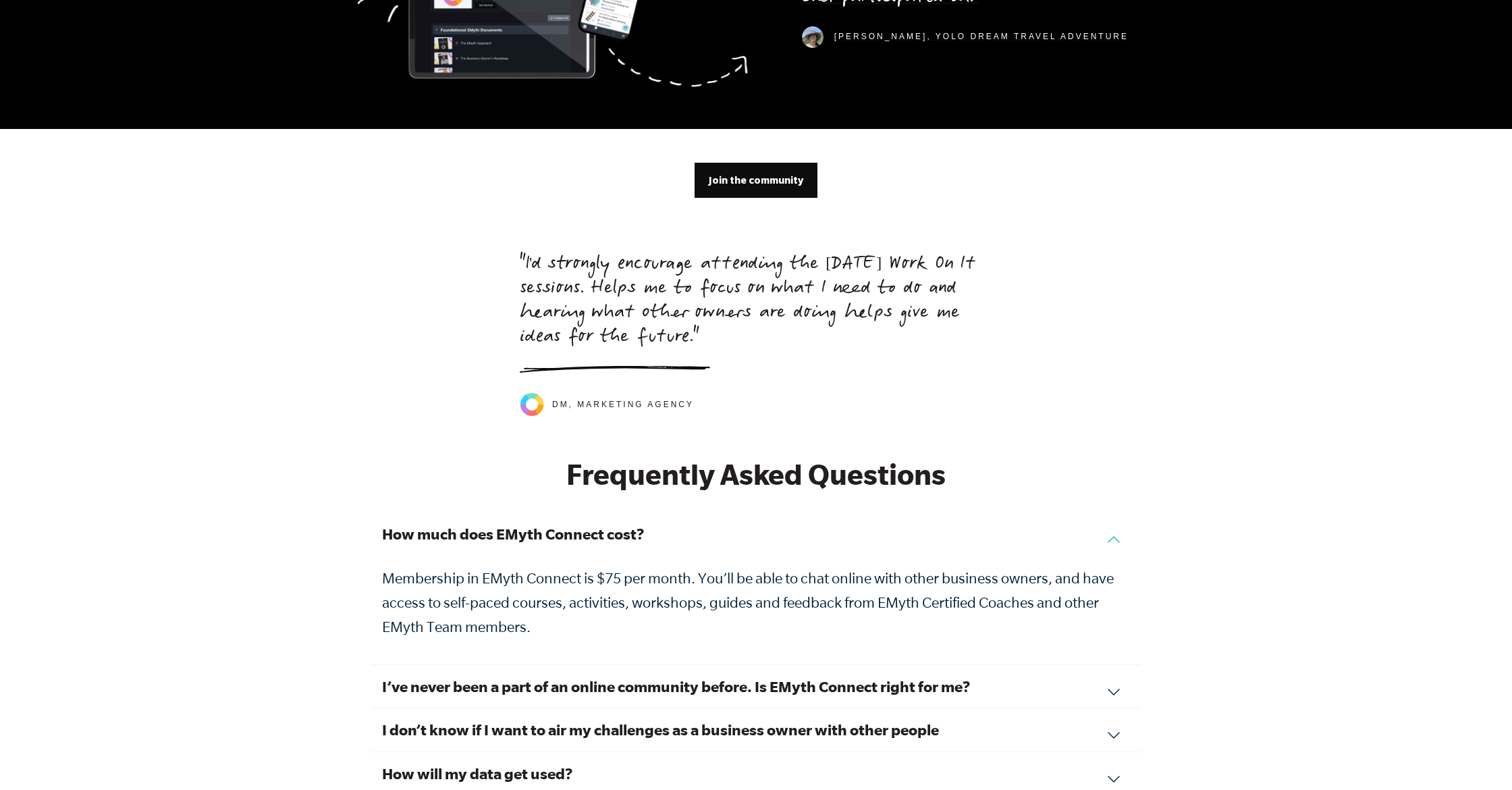
scroll to position [3855, 0]
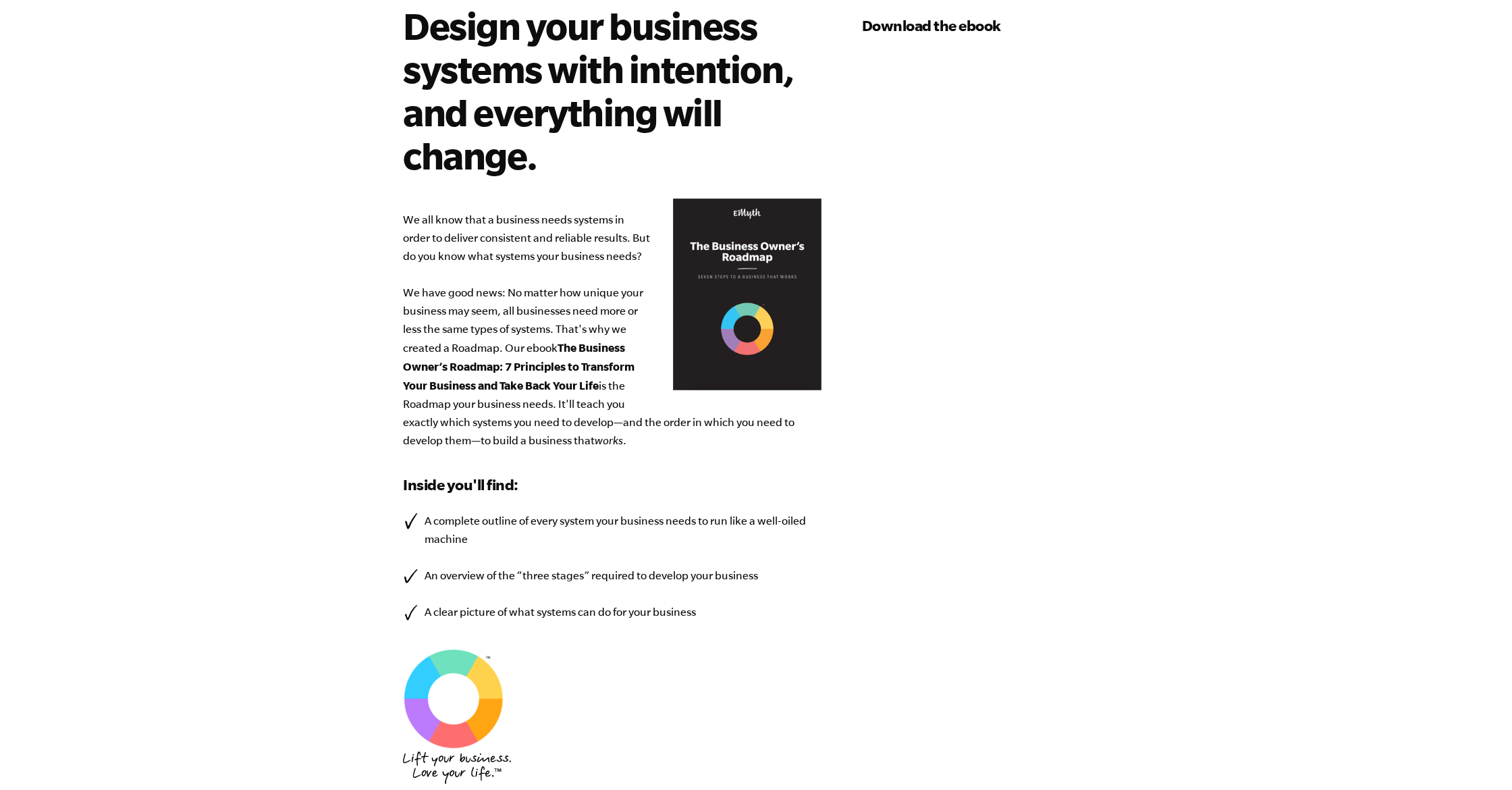
scroll to position [103, 0]
select select "276-500K"
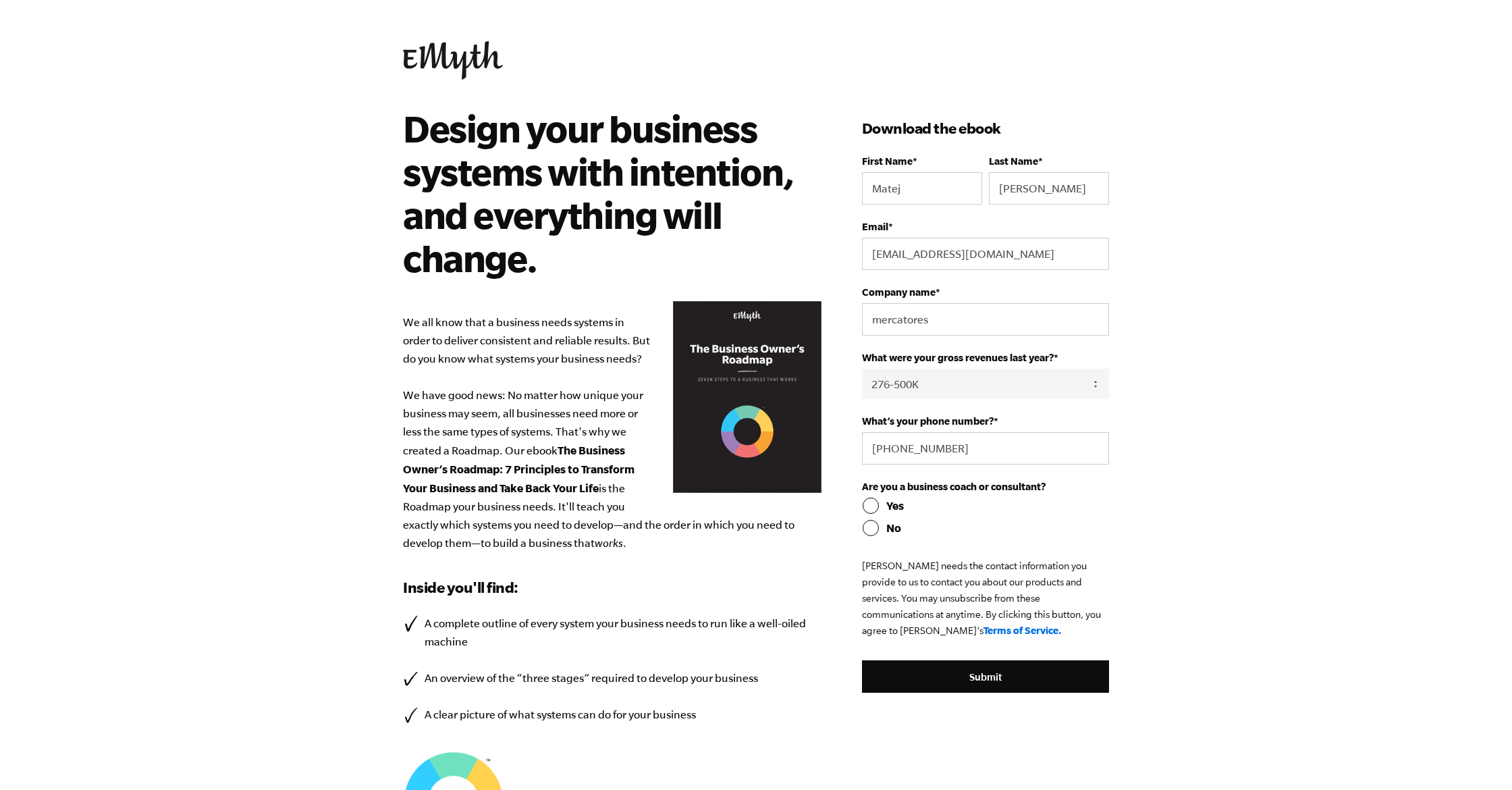
scroll to position [0, 0]
select select "276-500K"
drag, startPoint x: 1050, startPoint y: 488, endPoint x: 863, endPoint y: 489, distance: 187.0
click at [863, 489] on label "Are you a business coach or consultant?" at bounding box center [986, 486] width 247 height 12
copy span "Are you a business coach or consultant?"
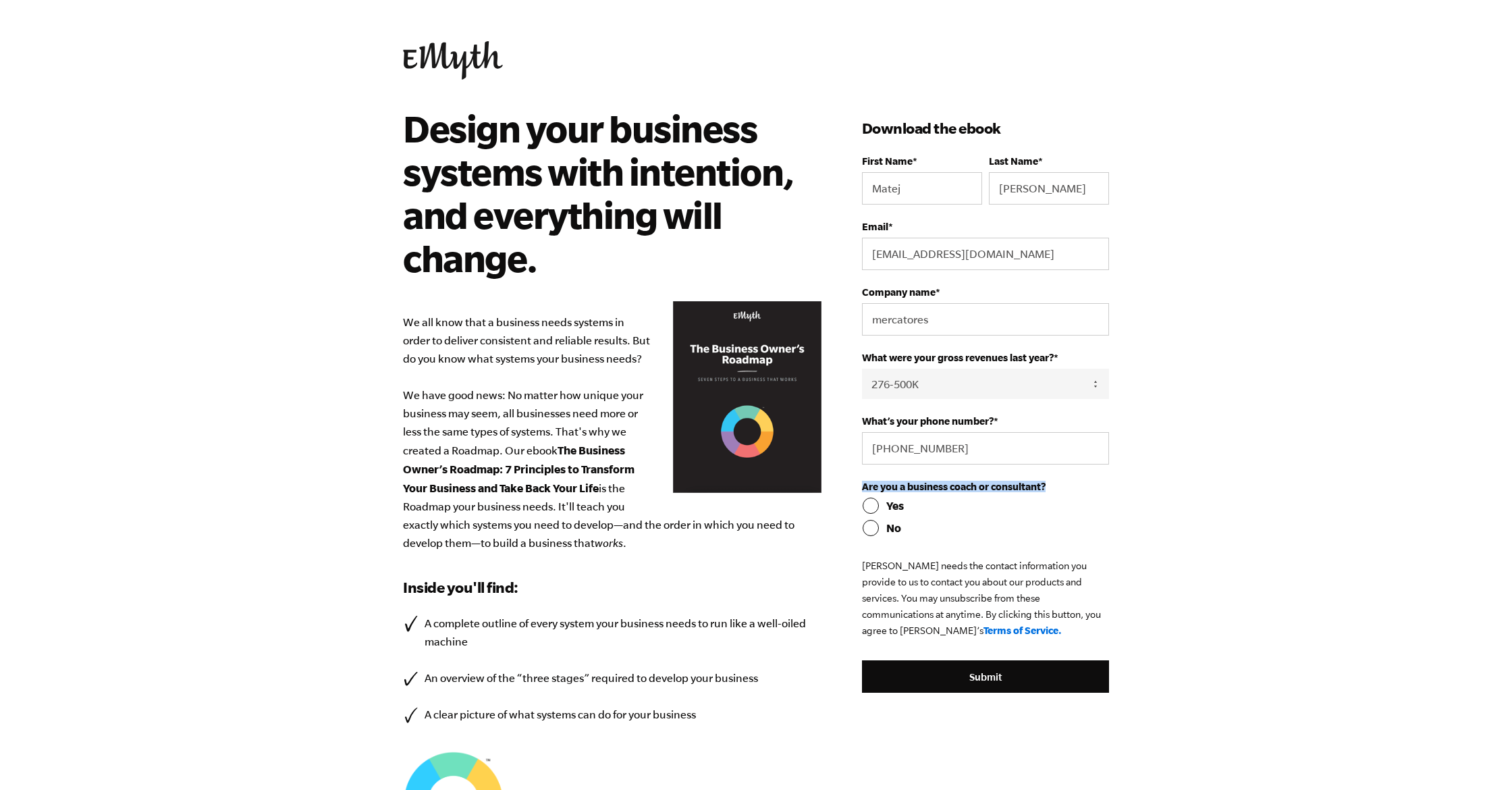
click at [872, 506] on input "Yes" at bounding box center [986, 505] width 247 height 16
radio input "true"
click at [951, 683] on input "Submit" at bounding box center [986, 676] width 247 height 33
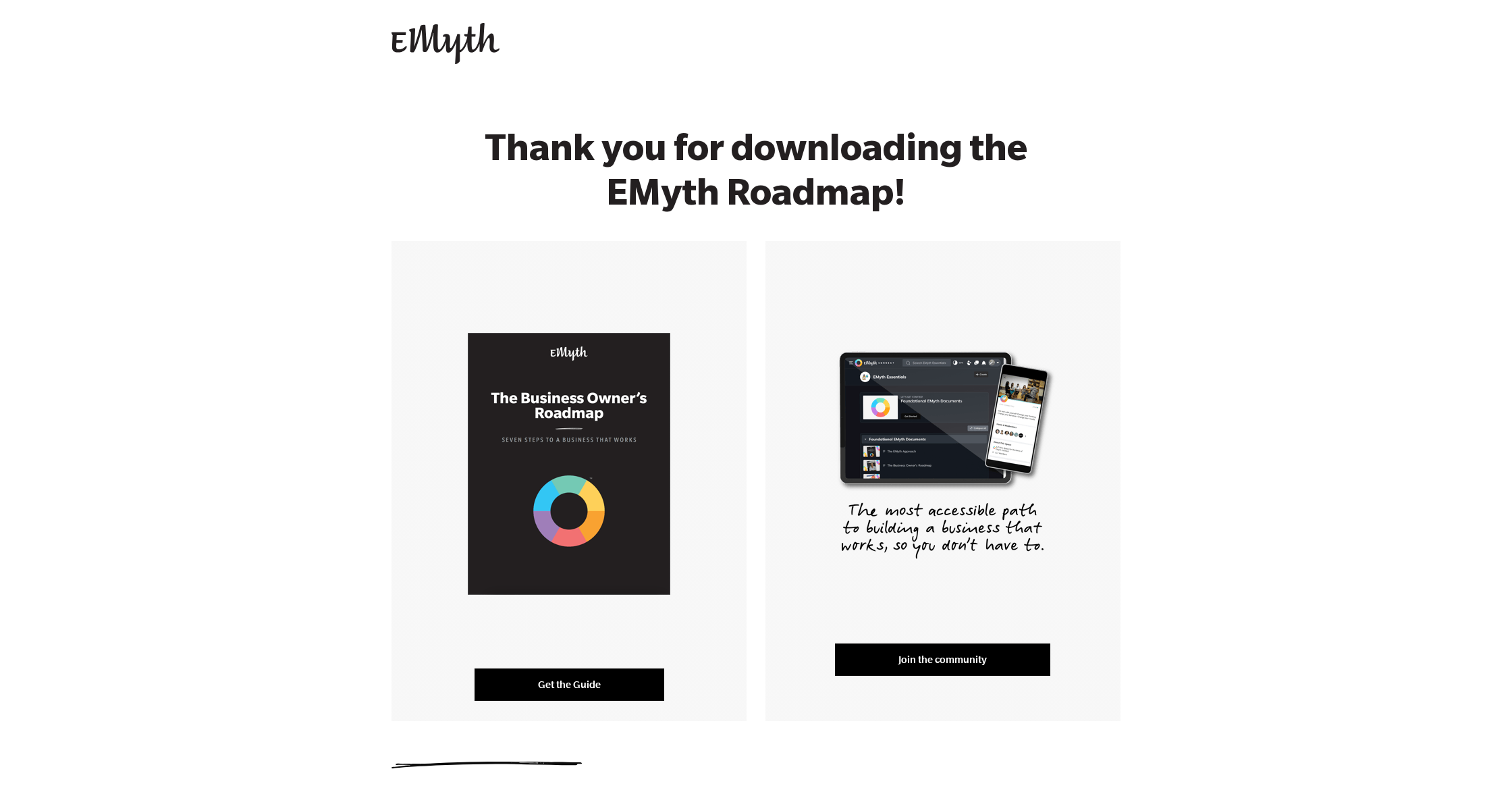
click at [560, 685] on link "Get the Guide" at bounding box center [570, 685] width 190 height 33
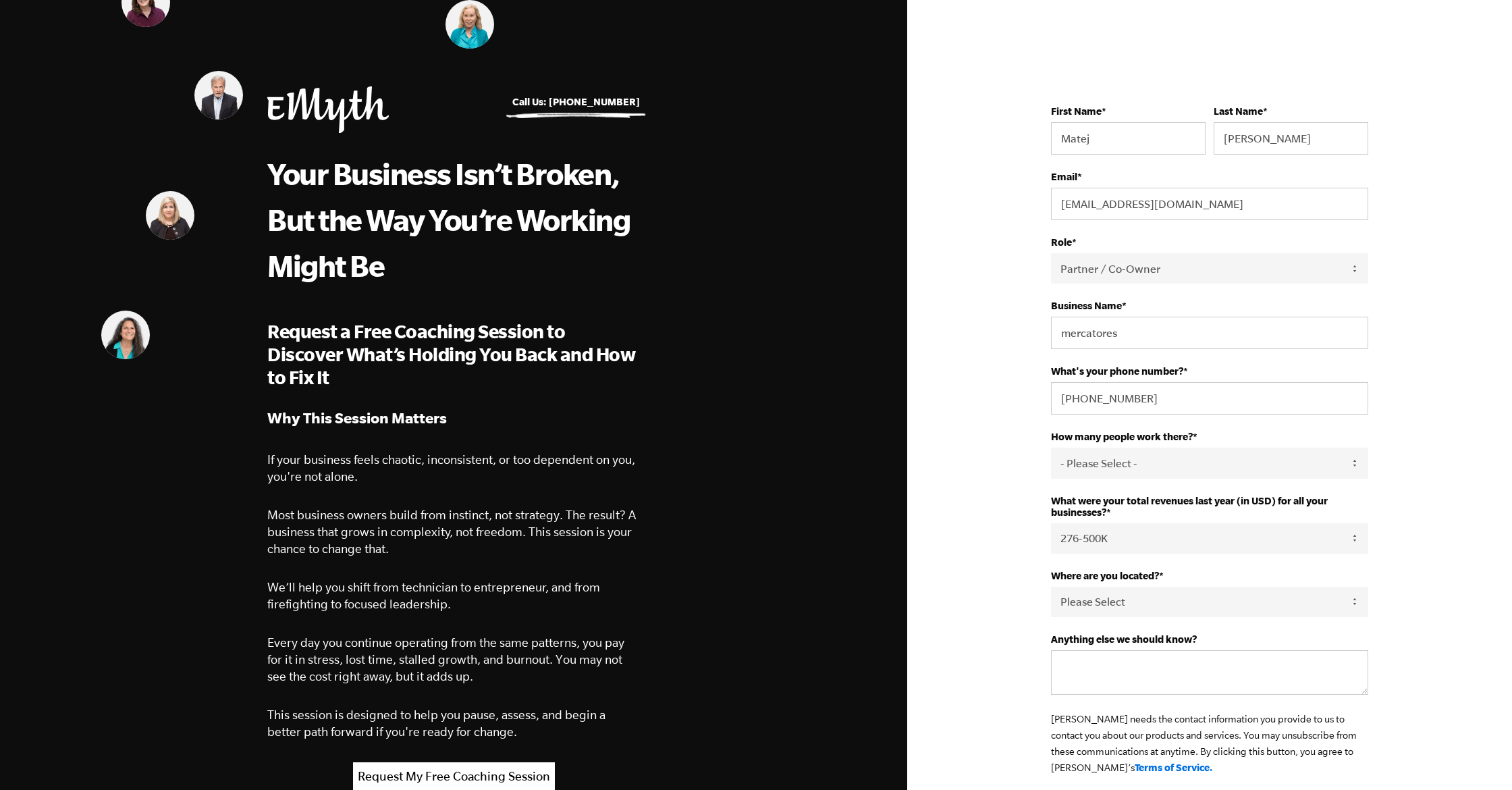
select select "Partner / Co-Owner"
select select "276-500K"
select select "[GEOGRAPHIC_DATA]"
